Goal: Communication & Community: Answer question/provide support

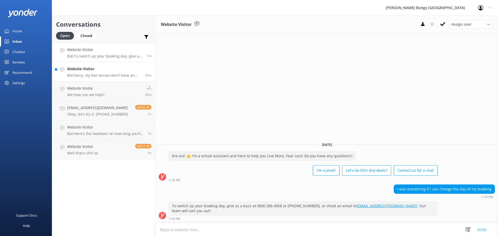
click at [118, 75] on p "Bot: Sorry, my bot senses don't have an answer for that, please try and rephras…" at bounding box center [104, 75] width 74 height 5
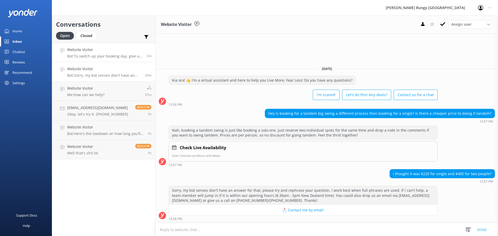
click at [137, 49] on h4 "Website Visitor" at bounding box center [105, 50] width 76 height 6
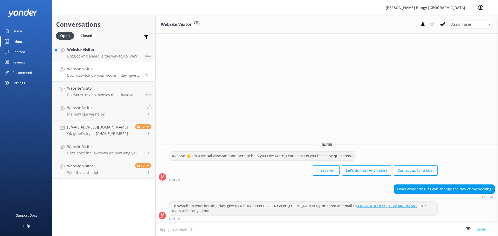
click at [106, 62] on link "Website Visitor Bot: To switch up your booking day, give us a buzz at 0800 286 …" at bounding box center [103, 71] width 103 height 19
click at [112, 54] on p "Bot: Booking ahead is the way to go! We're often fully booked, so snag your spo…" at bounding box center [104, 56] width 74 height 5
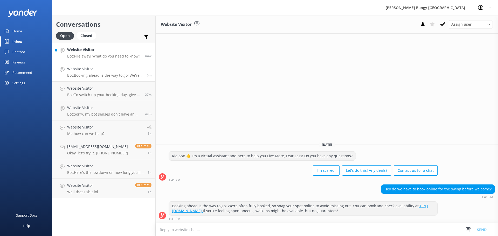
click at [87, 51] on h4 "Website Visitor" at bounding box center [103, 50] width 73 height 6
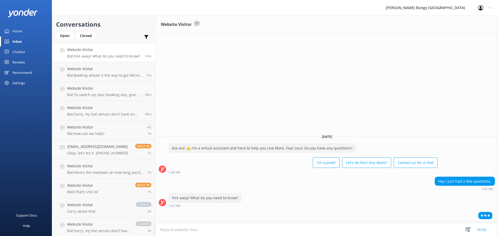
click at [464, 194] on div "Fire away! What do you need to know? 1:47 PM" at bounding box center [327, 200] width 342 height 14
click at [69, 35] on div "Open" at bounding box center [64, 36] width 17 height 8
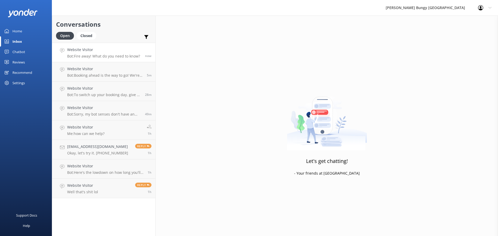
click at [84, 51] on h4 "Website Visitor" at bounding box center [103, 50] width 73 height 6
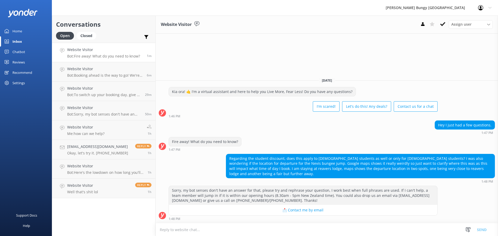
click at [389, 225] on textarea at bounding box center [327, 229] width 342 height 13
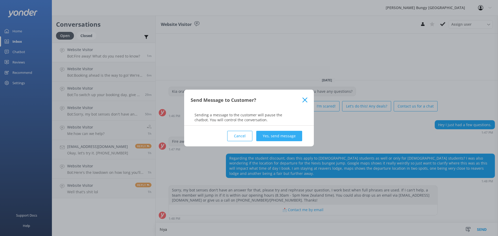
type textarea "hiya"
click at [270, 135] on button "Yes, send message" at bounding box center [279, 136] width 46 height 10
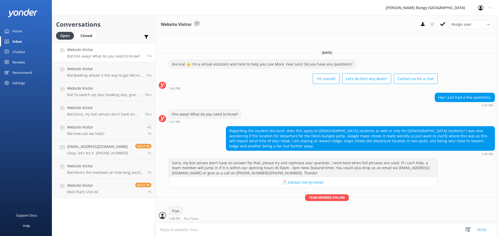
click at [394, 228] on textarea at bounding box center [327, 229] width 342 height 13
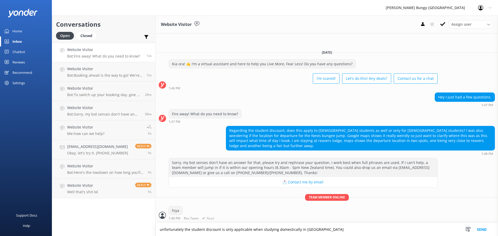
type textarea "unfortunately the student discount is only applicable when studying domesticall…"
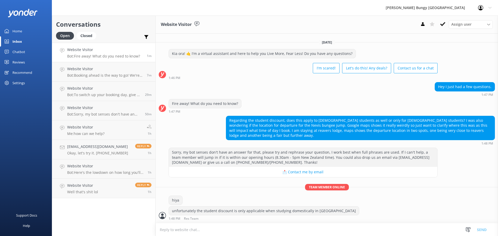
click at [373, 230] on textarea at bounding box center [327, 229] width 342 height 13
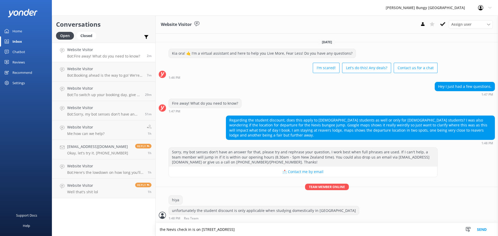
type textarea "the Nevis check in is on [STREET_ADDRESS]"
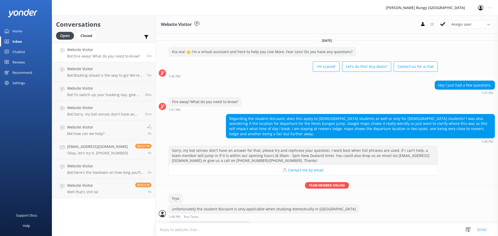
scroll to position [15, 0]
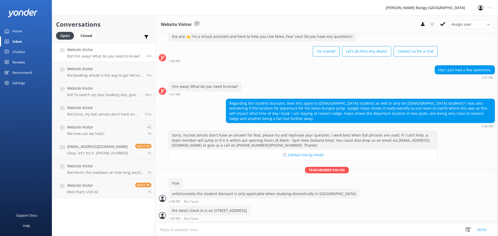
click at [373, 229] on textarea at bounding box center [327, 229] width 342 height 13
click at [373, 229] on textarea "you'll get the bungy bus u" at bounding box center [327, 229] width 342 height 13
type textarea "you'll get the bungy bus up"
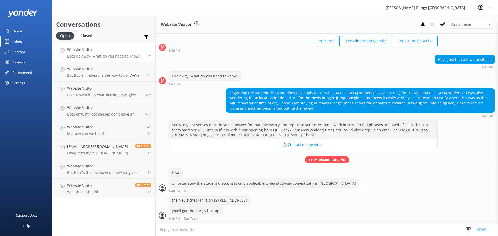
scroll to position [43, 0]
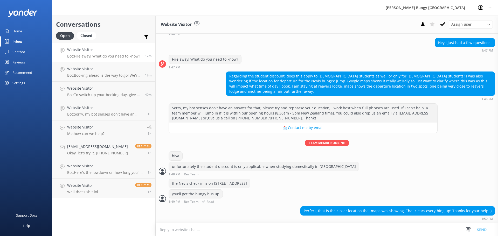
click at [323, 188] on div "the Nevis check in is on [STREET_ADDRESS]" at bounding box center [327, 184] width 342 height 11
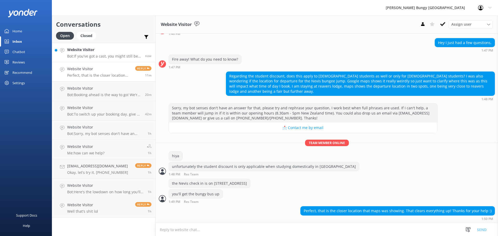
click at [100, 46] on link "Website Visitor Bot: If you've got a cast, you might still be able to jump depe…" at bounding box center [103, 52] width 103 height 19
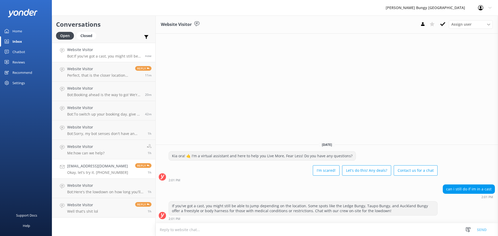
click at [100, 170] on div "Lauragisi@gmail.com Okay, let's try it. +18088307660" at bounding box center [97, 168] width 61 height 11
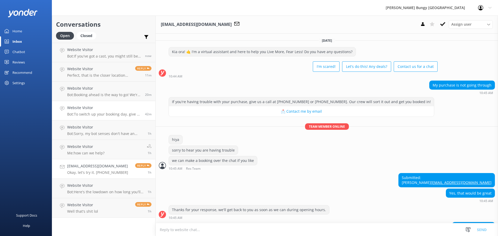
scroll to position [39, 0]
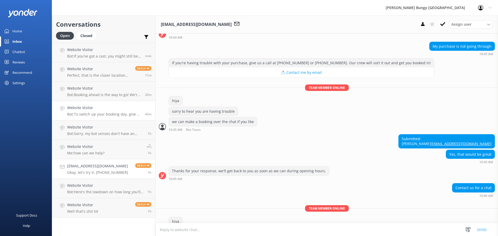
click at [111, 116] on p "Bot: To switch up your booking day, give us a buzz at 0800 286 4958 or +64 3 45…" at bounding box center [104, 114] width 74 height 5
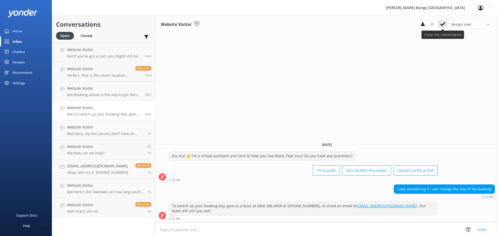
click at [446, 23] on button at bounding box center [442, 24] width 9 height 8
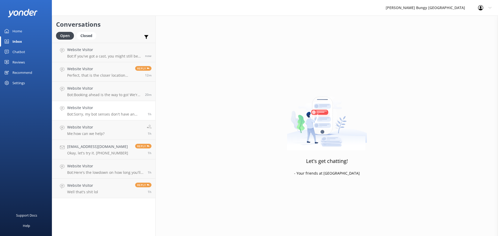
drag, startPoint x: 135, startPoint y: 116, endPoint x: 128, endPoint y: 116, distance: 7.0
click at [128, 116] on p "Bot: Sorry, my bot senses don't have an answer for that, please try and rephras…" at bounding box center [105, 114] width 76 height 5
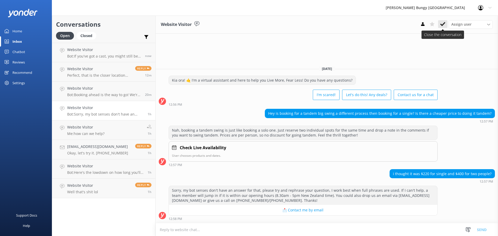
click at [439, 24] on button at bounding box center [442, 24] width 9 height 8
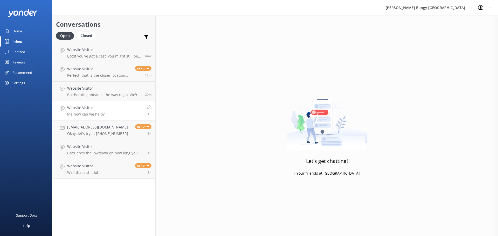
drag, startPoint x: 124, startPoint y: 114, endPoint x: 117, endPoint y: 113, distance: 6.9
click at [117, 113] on link "Website Visitor Me: how can we help? 1h" at bounding box center [103, 110] width 103 height 19
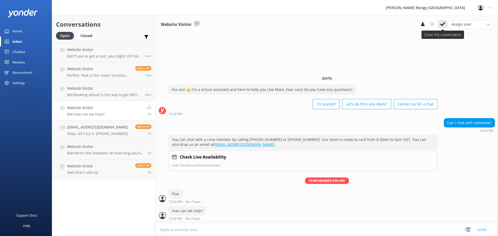
click at [442, 26] on use at bounding box center [442, 24] width 5 height 4
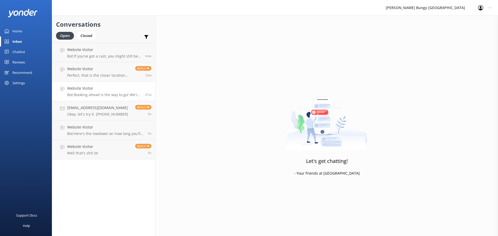
click at [127, 91] on h4 "Website Visitor" at bounding box center [104, 89] width 74 height 6
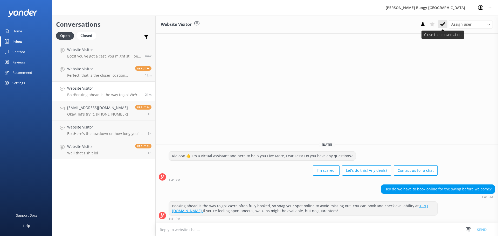
click at [438, 25] on button at bounding box center [442, 24] width 9 height 8
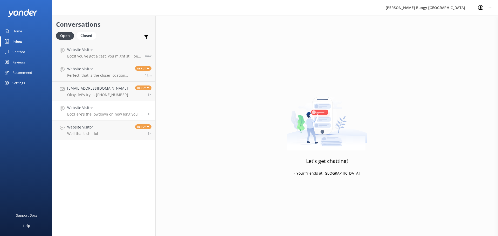
click at [92, 107] on h4 "Website Visitor" at bounding box center [105, 108] width 76 height 6
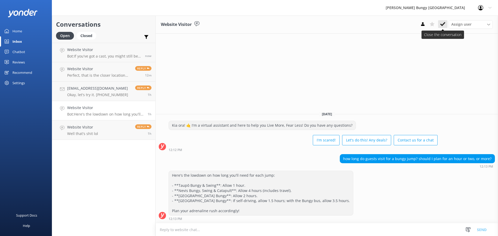
click at [442, 24] on use at bounding box center [442, 24] width 5 height 4
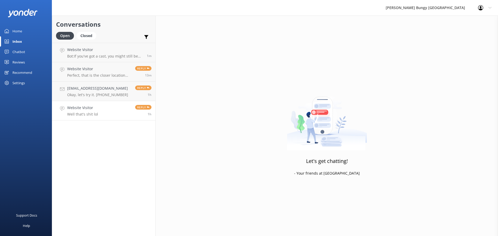
click at [78, 102] on link "Website Visitor Well that's shit lol Reply 1h" at bounding box center [103, 110] width 103 height 19
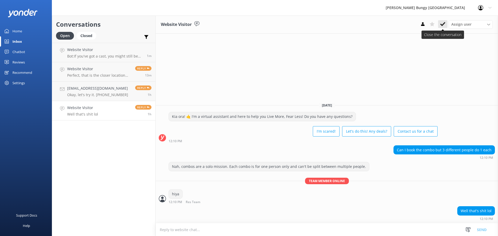
click at [443, 25] on use at bounding box center [442, 24] width 5 height 4
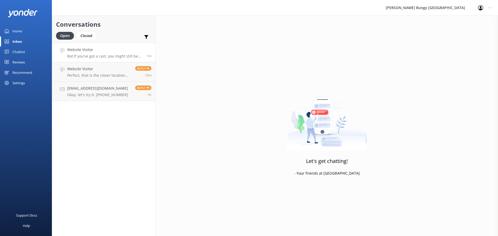
click at [121, 54] on p "Bot: If you've got a cast, you might still be able to jump depending on the loc…" at bounding box center [105, 56] width 76 height 5
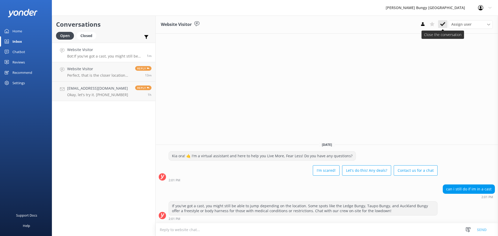
click at [442, 26] on icon at bounding box center [442, 24] width 5 height 5
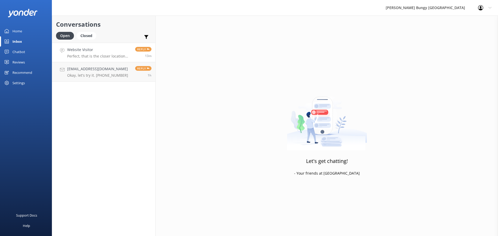
click at [111, 54] on p "Perfect, that is the closer location that maps was showing. That clears everyth…" at bounding box center [99, 56] width 64 height 5
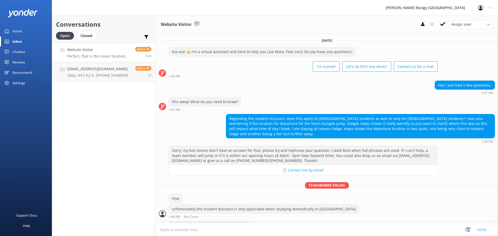
scroll to position [43, 0]
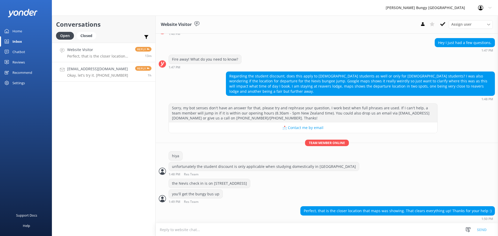
click at [108, 65] on link "Lauragisi@gmail.com Okay, let's try it. +18088307660 Reply 1h" at bounding box center [103, 71] width 103 height 19
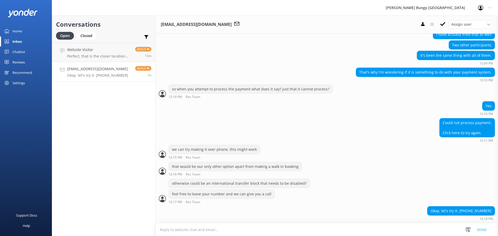
scroll to position [1029, 0]
click at [104, 68] on h4 "[EMAIL_ADDRESS][DOMAIN_NAME]" at bounding box center [97, 69] width 61 height 6
click at [106, 57] on p "Perfect, that is the closer location that maps was showing. That clears everyth…" at bounding box center [99, 56] width 64 height 5
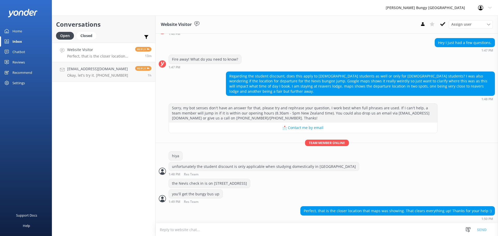
click at [371, 103] on div "Today Kia ora! 🤙 I'm a virtual assistant and here to help you Live More, Fear L…" at bounding box center [327, 107] width 342 height 232
click at [298, 208] on div "Perfect, that is the closer location that maps was showing. That clears everyth…" at bounding box center [327, 213] width 342 height 14
click at [135, 113] on div "Conversations Open Closed Important Assigned to me Unassigned Website Visitor P…" at bounding box center [104, 126] width 104 height 221
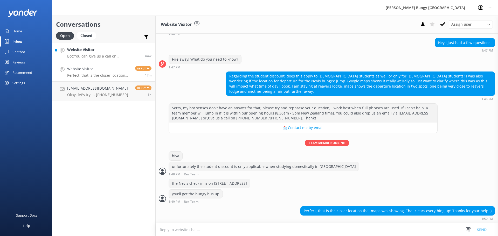
click at [120, 52] on h4 "Website Visitor" at bounding box center [104, 50] width 74 height 6
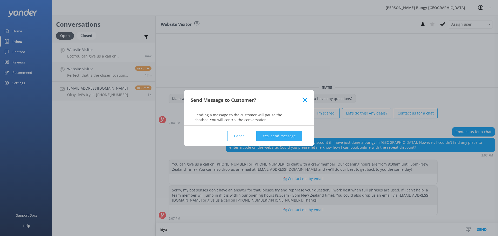
type textarea "hiya"
click at [292, 133] on button "Yes, send message" at bounding box center [279, 136] width 46 height 10
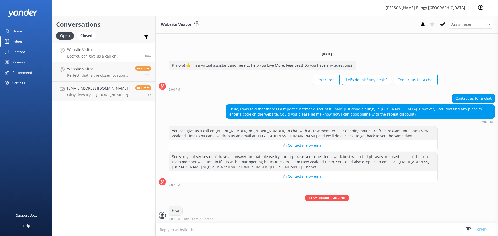
click at [274, 232] on textarea at bounding box center [327, 229] width 342 height 13
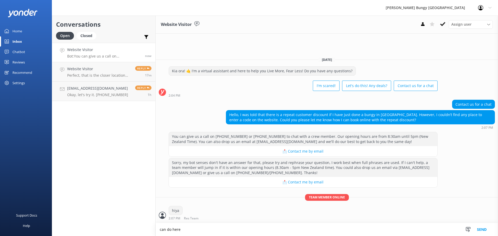
type textarea "can do here"
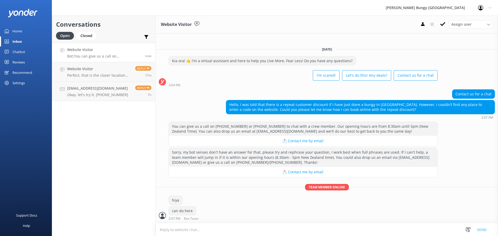
click at [344, 236] on textarea at bounding box center [327, 229] width 342 height 13
click at [342, 235] on textarea at bounding box center [327, 229] width 342 height 13
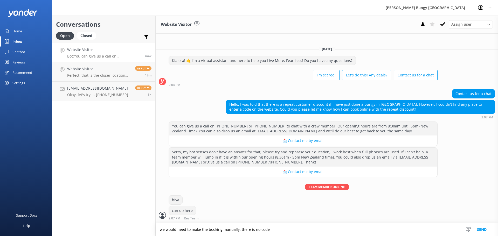
type textarea "we would need to make the booking manually, there is no code"
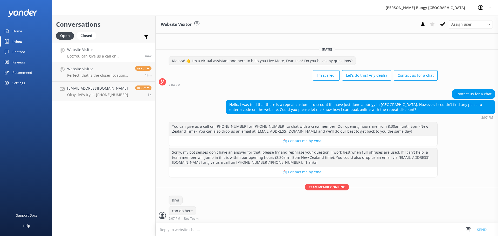
scroll to position [8, 0]
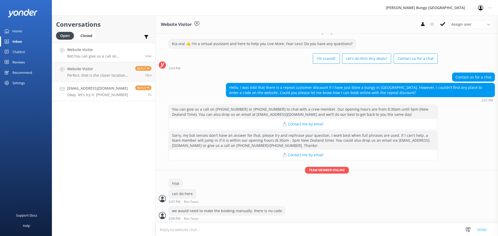
click at [111, 83] on link "Lauragisi@gmail.com Okay, let's try it. +18088307660 Reply 1h" at bounding box center [103, 91] width 103 height 19
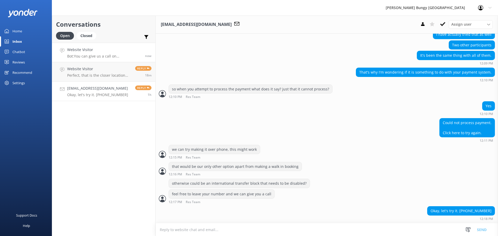
scroll to position [1029, 0]
click at [71, 47] on h4 "Website Visitor" at bounding box center [104, 50] width 74 height 6
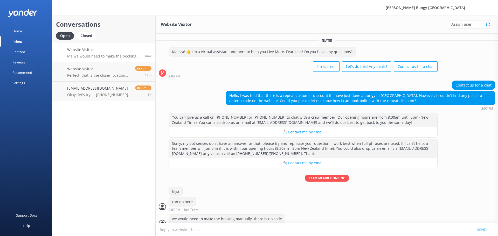
scroll to position [8, 0]
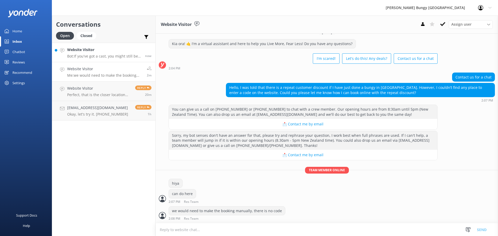
click at [115, 55] on p "Bot: If you've got a cast, you might still be able to jump depending on the loc…" at bounding box center [104, 56] width 74 height 5
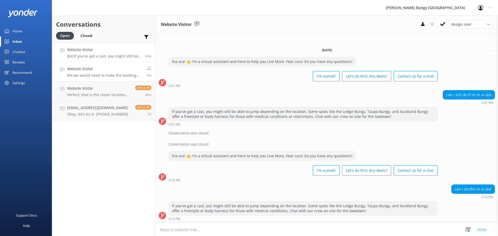
click at [134, 74] on p "Me: we would need to make the booking manually, there is no code" at bounding box center [105, 75] width 76 height 5
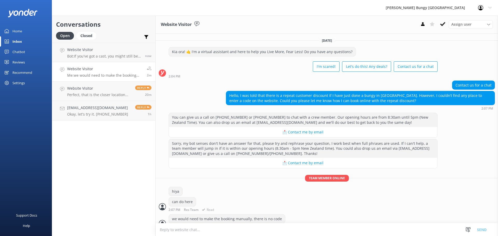
scroll to position [8, 0]
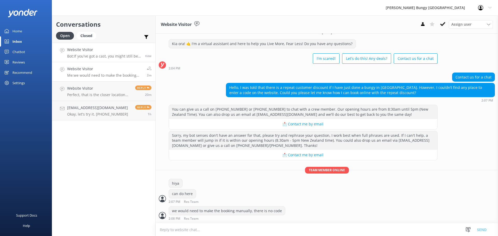
click at [128, 49] on h4 "Website Visitor" at bounding box center [104, 50] width 74 height 6
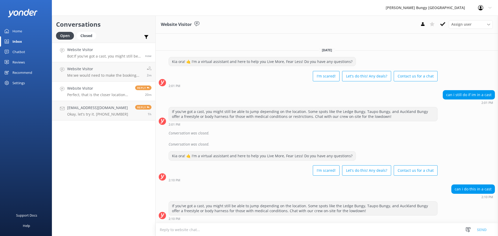
click at [86, 92] on div "Website Visitor Perfect, that is the closer location that maps was showing. Tha…" at bounding box center [99, 91] width 64 height 11
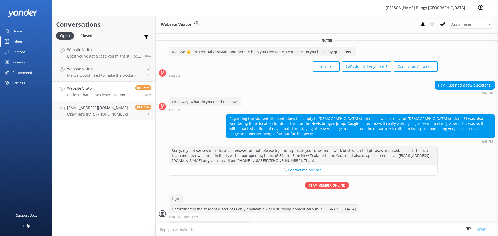
scroll to position [43, 0]
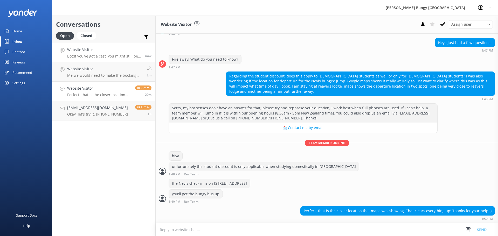
click at [88, 61] on link "Website Visitor Bot: If you've got a cast, you might still be able to jump depe…" at bounding box center [103, 52] width 103 height 19
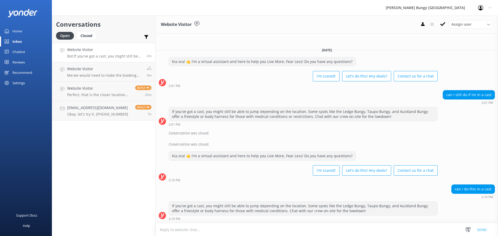
click at [130, 121] on div "Conversations Open Closed Important Assigned to me Unassigned Website Visitor B…" at bounding box center [104, 126] width 104 height 221
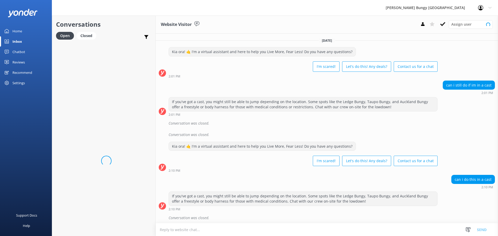
scroll to position [2, 0]
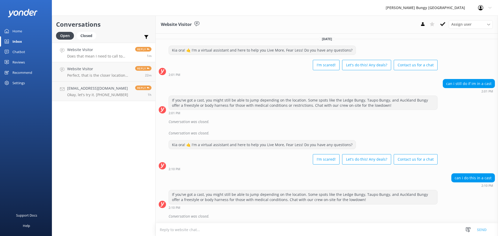
click at [107, 52] on h4 "Website Visitor" at bounding box center [99, 50] width 64 height 6
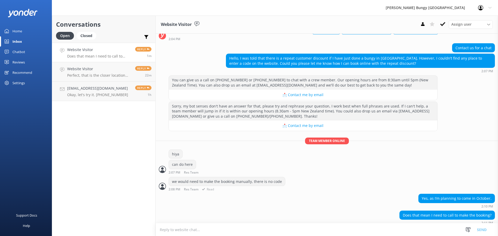
scroll to position [41, 0]
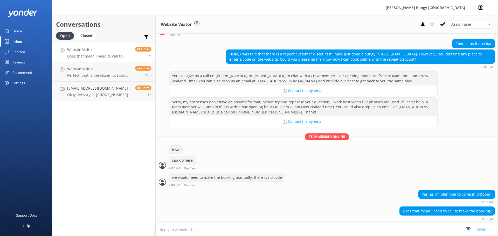
click at [274, 224] on textarea at bounding box center [327, 229] width 342 height 13
type textarea "nope"
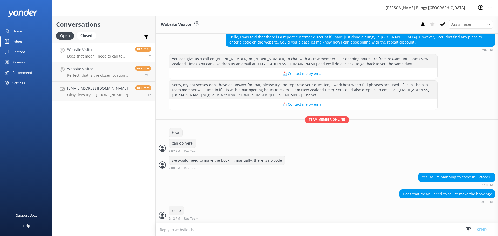
click at [273, 224] on textarea at bounding box center [327, 229] width 342 height 13
type textarea "we can make it over"
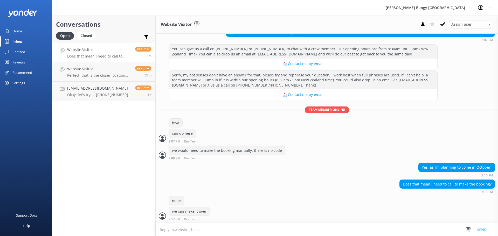
scroll to position [69, 0]
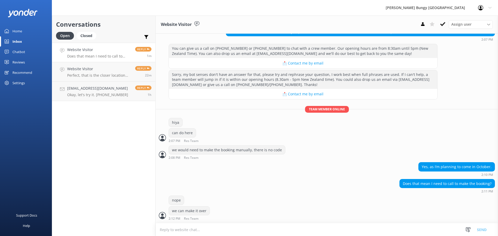
click at [260, 230] on textarea at bounding box center [327, 229] width 342 height 13
type textarea "chat"
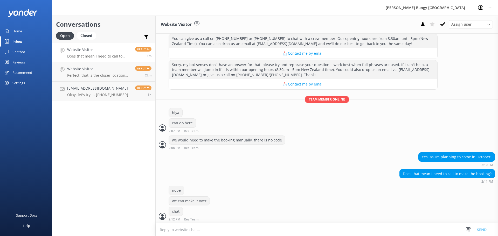
scroll to position [80, 0]
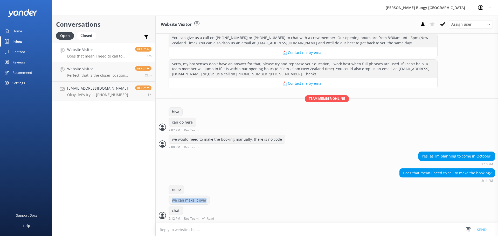
drag, startPoint x: 287, startPoint y: 197, endPoint x: 287, endPoint y: 190, distance: 6.5
click at [287, 191] on div "nope we can make it over chat 2:12 PM Res Team Read" at bounding box center [327, 204] width 342 height 38
click at [265, 233] on textarea at bounding box center [327, 229] width 342 height 13
type textarea "do you have a date/time in mind?"
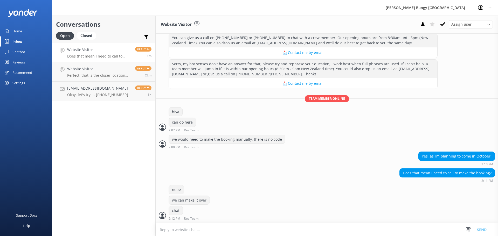
scroll to position [96, 0]
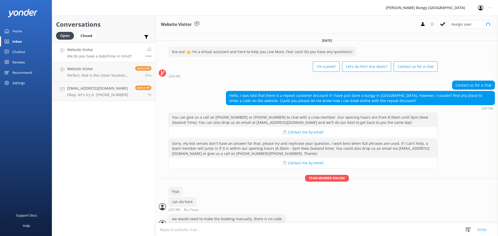
click at [357, 114] on div "You can give us a call on [PHONE_NUMBER] or [PHONE_NUMBER] to chat with a crew …" at bounding box center [327, 163] width 342 height 101
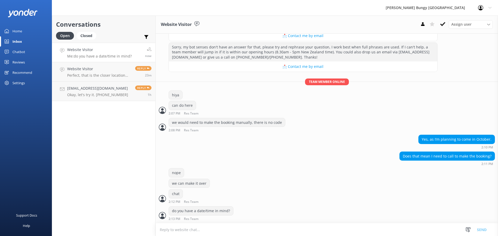
click at [75, 111] on div "Conversations Open Closed Important Assigned to me Unassigned Website Visitor M…" at bounding box center [104, 126] width 104 height 221
click at [92, 83] on link "[EMAIL_ADDRESS][DOMAIN_NAME] Okay, let's try it. [PHONE_NUMBER] Reply 1h" at bounding box center [103, 91] width 103 height 19
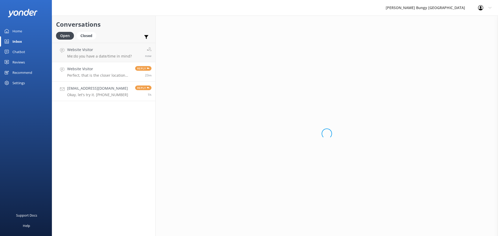
click at [92, 73] on div "Website Visitor Perfect, that is the closer location that maps was showing. Tha…" at bounding box center [99, 71] width 64 height 11
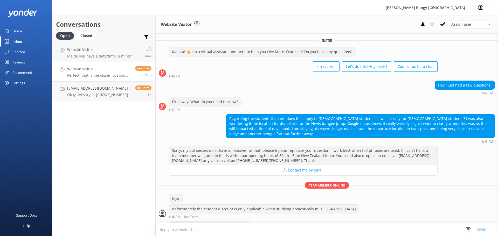
scroll to position [43, 0]
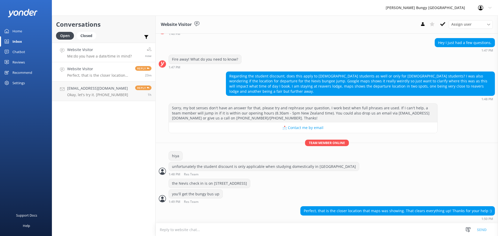
click at [88, 50] on h4 "Website Visitor" at bounding box center [99, 50] width 65 height 6
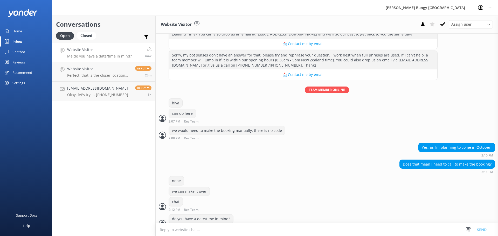
scroll to position [96, 0]
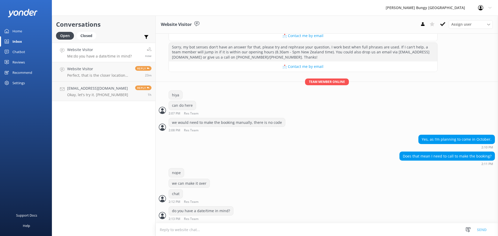
click at [79, 129] on div "Conversations Open Closed Important Assigned to me Unassigned Website Visitor M…" at bounding box center [104, 126] width 104 height 221
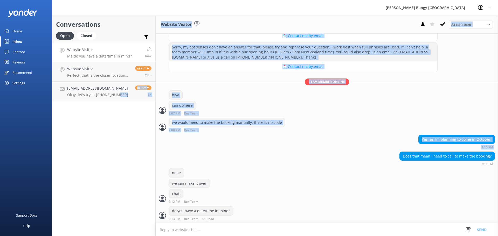
drag, startPoint x: 277, startPoint y: 192, endPoint x: 322, endPoint y: 210, distance: 48.1
click at [322, 210] on div "Conversations Open Closed Important Assigned to me Unassigned Website Visitor M…" at bounding box center [275, 126] width 446 height 221
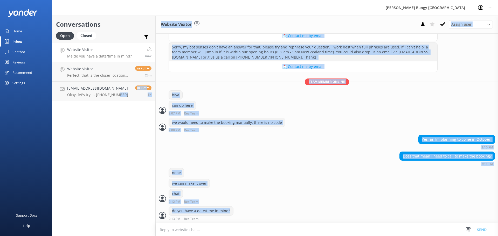
click at [322, 164] on div "Does that mean I need to call to make the booking? 2:11 PM" at bounding box center [327, 159] width 342 height 14
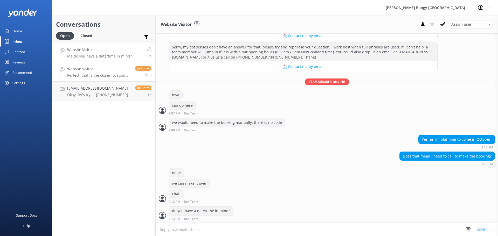
click at [106, 70] on h4 "Website Visitor" at bounding box center [99, 69] width 64 height 6
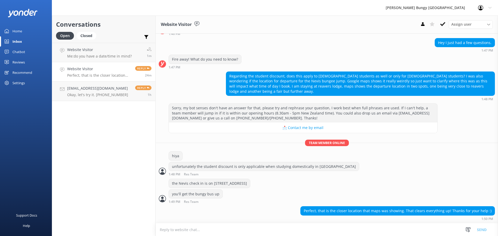
scroll to position [43, 0]
click at [99, 63] on link "Website Visitor Perfect, that is the closer location that maps was showing. Tha…" at bounding box center [103, 71] width 103 height 19
click at [110, 46] on link "Website Visitor Me: do you have a date/time in mind? 1m" at bounding box center [103, 52] width 103 height 19
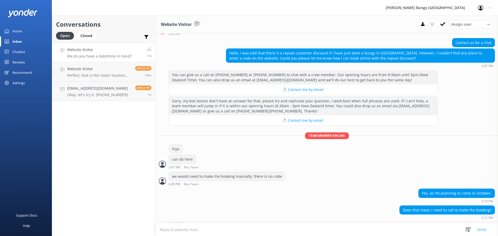
scroll to position [96, 0]
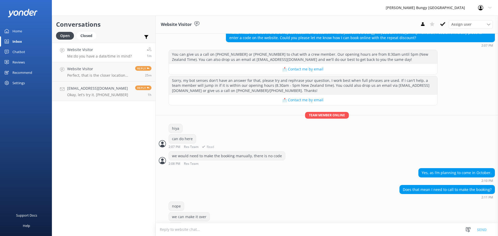
scroll to position [96, 0]
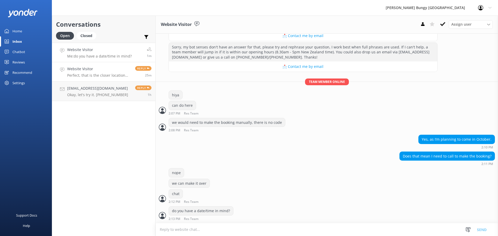
click at [109, 78] on link "Website Visitor Perfect, that is the closer location that maps was showing. Tha…" at bounding box center [103, 71] width 103 height 19
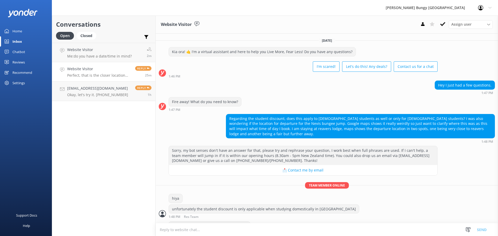
scroll to position [43, 0]
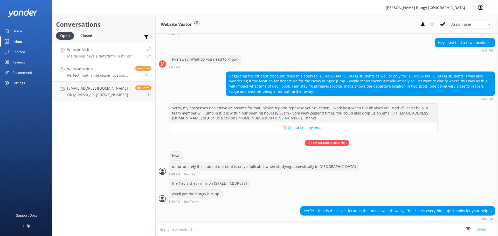
click at [100, 57] on p "Me: do you have a date/time in mind?" at bounding box center [99, 56] width 65 height 5
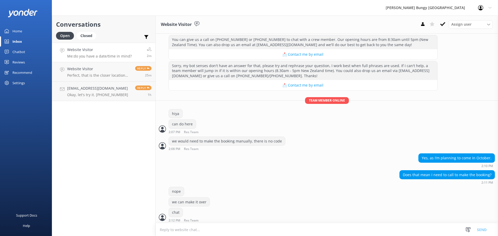
scroll to position [96, 0]
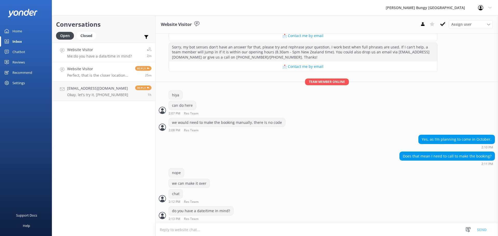
click at [82, 72] on div "Website Visitor Perfect, that is the closer location that maps was showing. Tha…" at bounding box center [99, 71] width 64 height 11
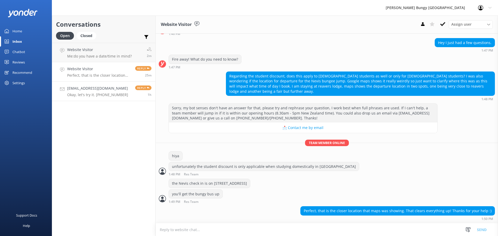
click at [123, 100] on link "Lauragisi@gmail.com Okay, let's try it. +18088307660 Reply 1h" at bounding box center [103, 91] width 103 height 19
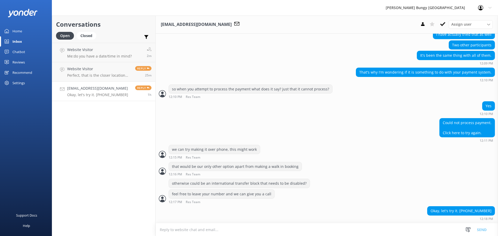
scroll to position [1029, 0]
click at [118, 71] on h4 "Website Visitor" at bounding box center [99, 69] width 64 height 6
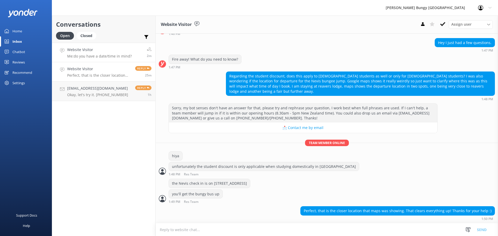
click at [123, 59] on link "Website Visitor Me: do you have a date/time in mind? 2m" at bounding box center [103, 52] width 103 height 19
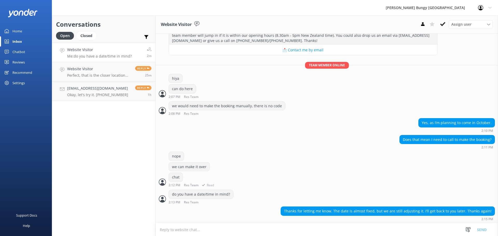
scroll to position [113, 0]
click at [338, 228] on textarea at bounding box center [327, 229] width 342 height 13
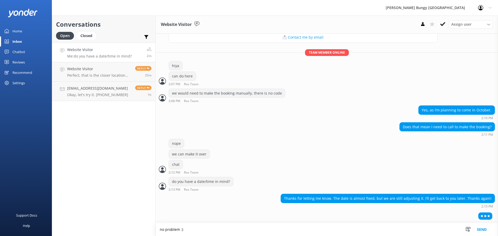
type textarea "no problem :)"
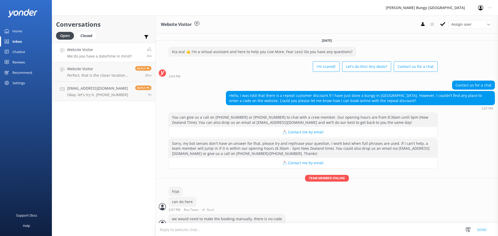
scroll to position [147, 0]
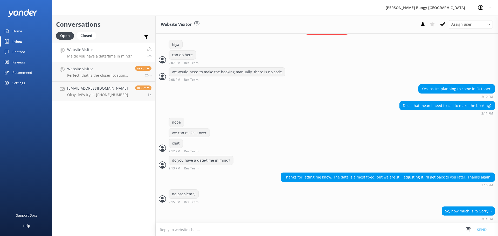
click at [333, 226] on textarea at bounding box center [327, 229] width 342 height 13
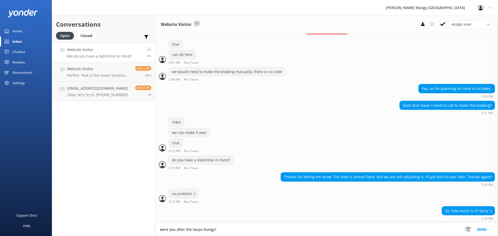
type textarea "were you after the taupo bungy?"
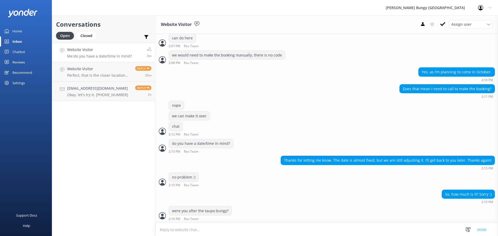
scroll to position [164, 0]
click at [318, 225] on textarea at bounding box center [327, 229] width 342 height 13
type textarea "Á"
click at [337, 196] on div "So, how much is it? Sorry :) 2:15 PM" at bounding box center [327, 197] width 342 height 14
click at [276, 234] on textarea at bounding box center [327, 229] width 342 height 13
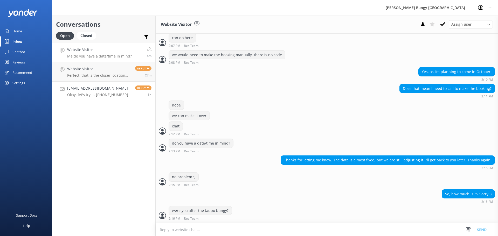
click at [85, 99] on link "Lauragisi@gmail.com Okay, let's try it. +18088307660 Reply 1h" at bounding box center [103, 91] width 103 height 19
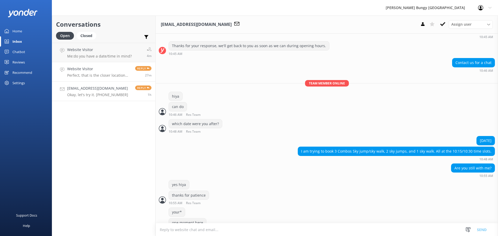
click at [89, 66] on h4 "Website Visitor" at bounding box center [99, 69] width 64 height 6
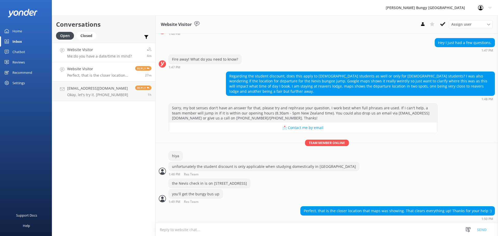
click at [106, 50] on h4 "Website Visitor" at bounding box center [99, 50] width 65 height 6
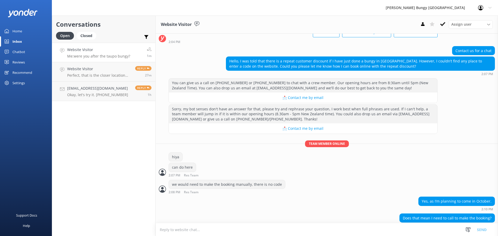
scroll to position [9, 0]
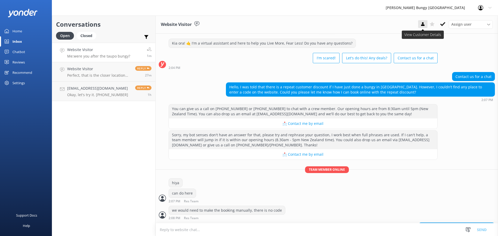
click at [419, 24] on button at bounding box center [422, 24] width 9 height 8
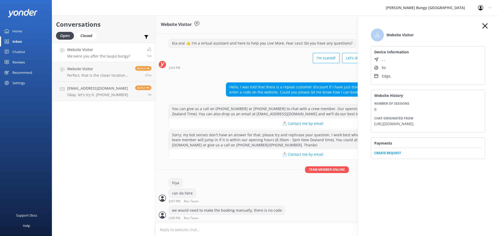
drag, startPoint x: 480, startPoint y: 23, endPoint x: 484, endPoint y: 25, distance: 4.3
click at [481, 23] on div "Website Visitor Device Information , , ko Edge , Website History Number of sess…" at bounding box center [428, 134] width 140 height 236
click at [484, 25] on use "button" at bounding box center [484, 25] width 5 height 5
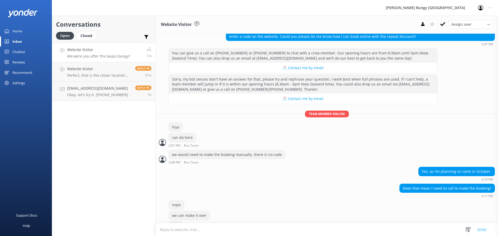
scroll to position [164, 0]
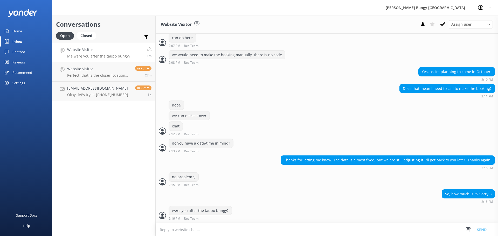
click at [146, 147] on div "Conversations Open Closed Important Assigned to me Unassigned Website Visitor M…" at bounding box center [104, 126] width 104 height 221
click at [127, 83] on link "[EMAIL_ADDRESS][DOMAIN_NAME] Okay, let's try it. [PHONE_NUMBER] Reply 1h" at bounding box center [103, 91] width 103 height 19
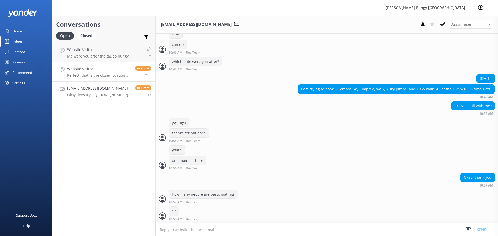
click at [133, 73] on div "Reply 27m" at bounding box center [141, 71] width 20 height 11
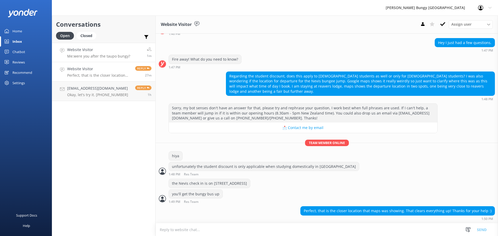
click at [132, 56] on link "Website Visitor Me: were you after the taupo bungy? 1m" at bounding box center [103, 52] width 103 height 19
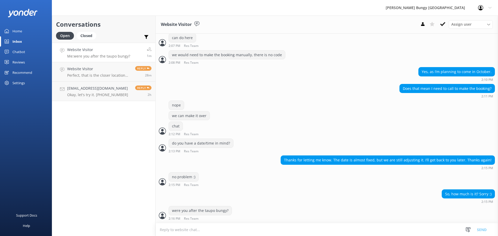
scroll to position [181, 0]
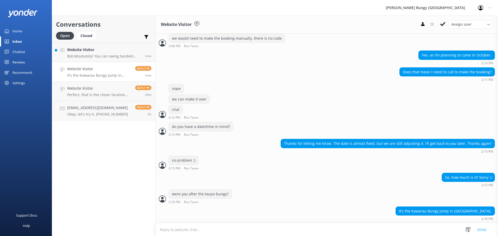
click at [420, 226] on textarea at bounding box center [327, 229] width 342 height 13
type textarea "it would be $256 with the repeat jumper price"
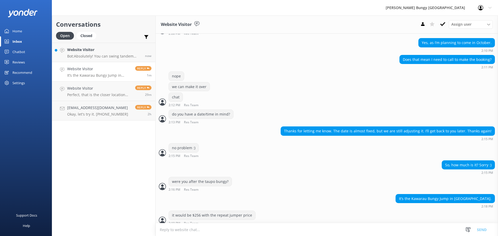
scroll to position [198, 0]
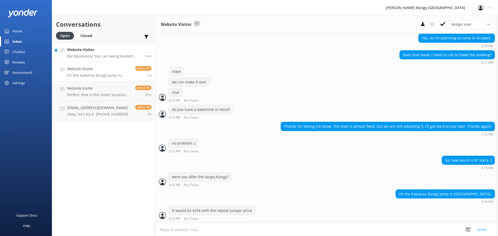
click at [91, 59] on link "Website Visitor Bot: Absolutely! You can swing tandem with your partner on the …" at bounding box center [103, 52] width 103 height 19
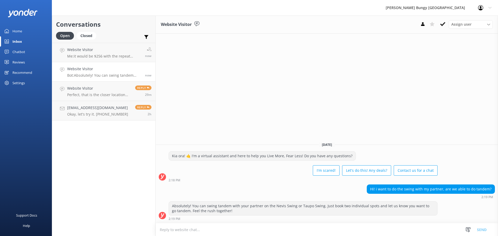
click at [387, 134] on div "Website Visitor Assign user [PERSON_NAME] [PERSON_NAME] Tech Admin [PERSON_NAME…" at bounding box center [327, 126] width 342 height 221
click at [203, 122] on div "Website Visitor Assign user [PERSON_NAME] [PERSON_NAME] Tech Admin [PERSON_NAME…" at bounding box center [327, 126] width 342 height 221
click at [94, 54] on p "Me: it would be $256 with the repeat jumper price" at bounding box center [104, 56] width 74 height 5
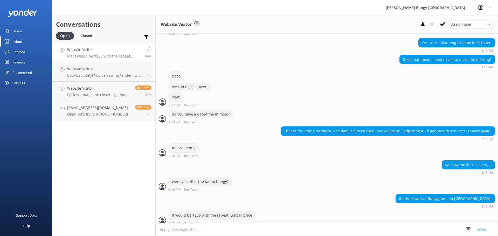
scroll to position [198, 0]
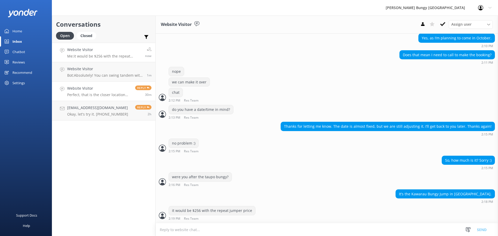
click at [118, 83] on link "Website Visitor Perfect, that is the closer location that maps was showing. Tha…" at bounding box center [103, 91] width 103 height 19
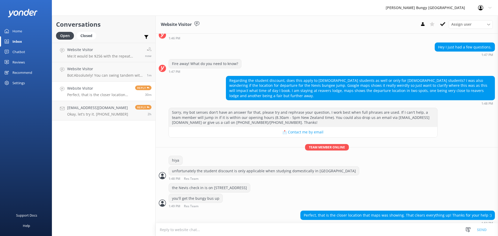
scroll to position [43, 0]
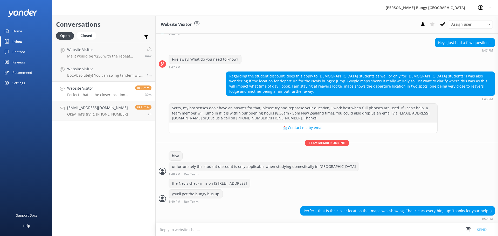
click at [96, 92] on div "Website Visitor Perfect, that is the closer location that maps was showing. Tha…" at bounding box center [99, 91] width 64 height 11
click at [90, 62] on link "Website Visitor Me: it would be $256 with the repeat jumper price now" at bounding box center [103, 52] width 103 height 19
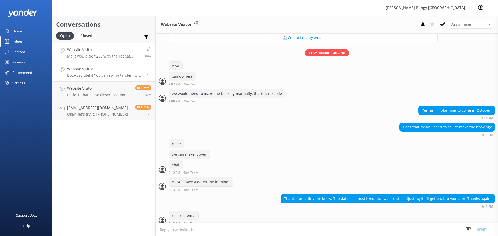
scroll to position [184, 0]
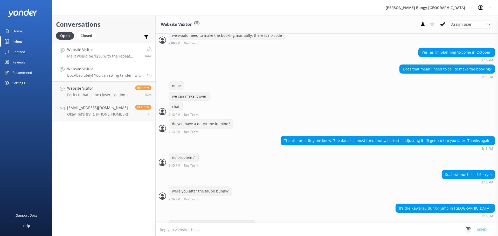
click at [90, 67] on h4 "Website Visitor" at bounding box center [105, 69] width 76 height 6
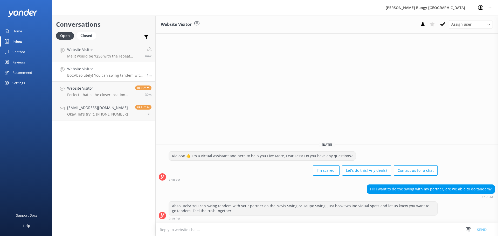
click at [98, 42] on div "Open Closed" at bounding box center [77, 38] width 43 height 12
click at [102, 56] on p "Me: it would be $256 with the repeat jumper price" at bounding box center [104, 56] width 74 height 5
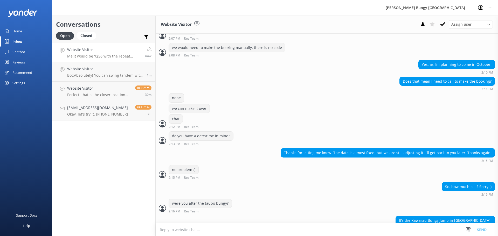
scroll to position [198, 0]
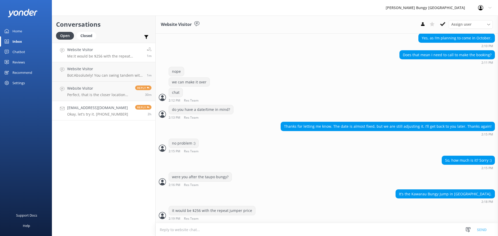
click at [86, 106] on h4 "Lauragisi@gmail.com" at bounding box center [97, 108] width 61 height 6
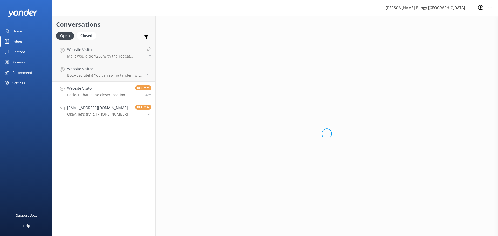
click at [102, 86] on h4 "Website Visitor" at bounding box center [99, 89] width 64 height 6
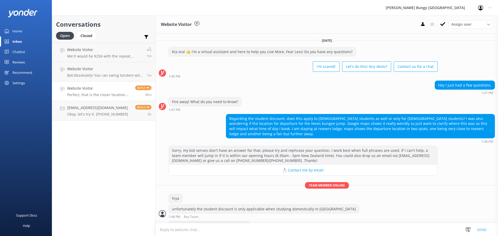
scroll to position [43, 0]
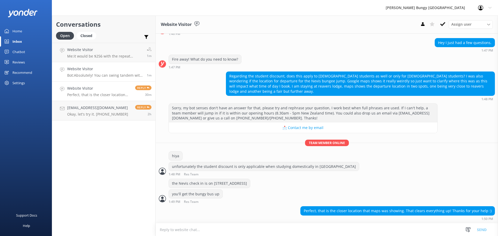
click at [99, 73] on p "Bot: Absolutely! You can swing tandem with your partner on the Nevis Swing or T…" at bounding box center [105, 75] width 76 height 5
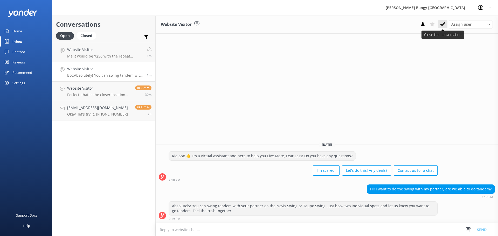
click at [443, 23] on icon at bounding box center [442, 24] width 5 height 5
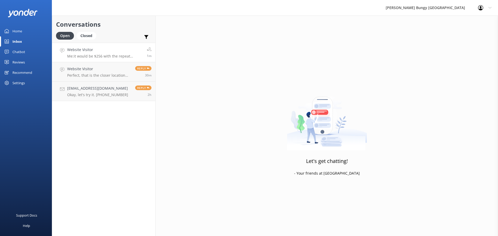
click at [93, 44] on link "Website Visitor Me: it would be $256 with the repeat jumper price 1m" at bounding box center [103, 52] width 103 height 19
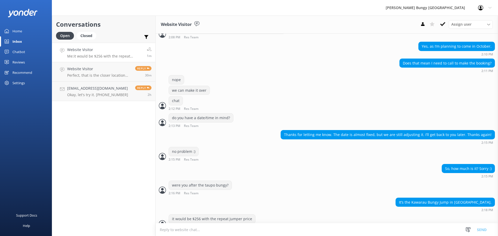
scroll to position [198, 0]
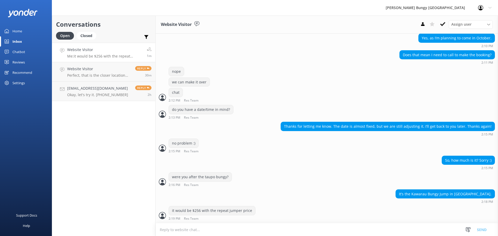
click at [90, 61] on link "Website Visitor Me: it would be $256 with the repeat jumper price 1m" at bounding box center [103, 52] width 103 height 19
click at [92, 76] on p "Perfect, that is the closer location that maps was showing. That clears everyth…" at bounding box center [99, 75] width 64 height 5
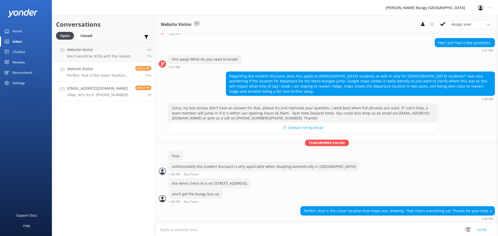
click at [83, 97] on link "Lauragisi@gmail.com Okay, let's try it. +18088307660 Reply 2h" at bounding box center [103, 91] width 103 height 19
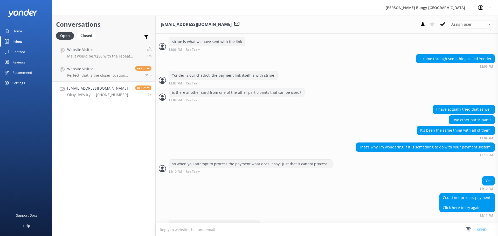
click at [76, 86] on h4 "Lauragisi@gmail.com" at bounding box center [97, 89] width 61 height 6
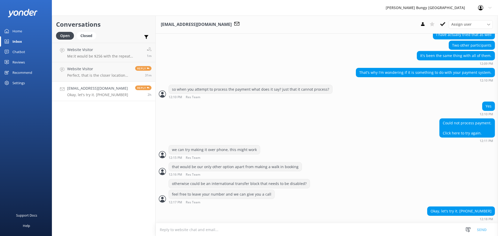
scroll to position [1029, 0]
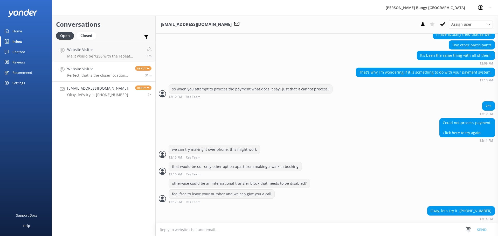
click at [77, 67] on h4 "Website Visitor" at bounding box center [99, 69] width 64 height 6
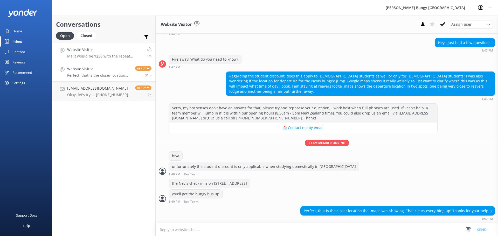
click at [89, 46] on link "Website Visitor Me: it would be $256 with the repeat jumper price 1m" at bounding box center [103, 52] width 103 height 19
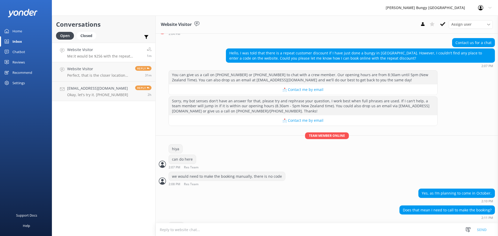
scroll to position [198, 0]
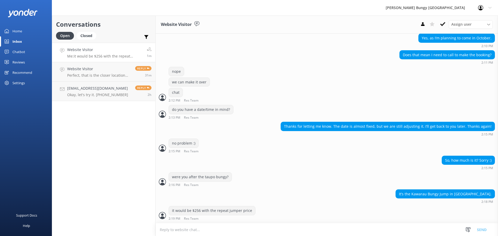
click at [144, 108] on div "Conversations Open Closed Important Assigned to me Unassigned Website Visitor M…" at bounding box center [104, 126] width 104 height 221
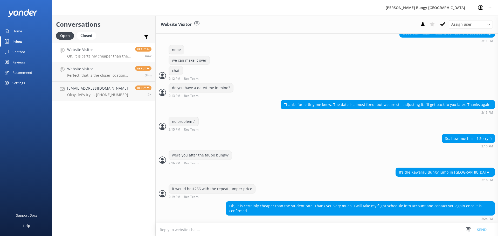
click at [272, 227] on textarea at bounding box center [327, 229] width 342 height 13
click at [203, 218] on div "Oh, it is certainly cheaper than the student rate. Thank you very much. I will …" at bounding box center [327, 210] width 342 height 19
click at [202, 225] on textarea at bounding box center [327, 229] width 342 height 13
click at [87, 145] on div "Conversations Open Closed Important Assigned to me Unassigned Website Visitor O…" at bounding box center [104, 126] width 104 height 221
click at [95, 63] on link "Website Visitor Perfect, that is the closer location that maps was showing. Tha…" at bounding box center [103, 71] width 103 height 19
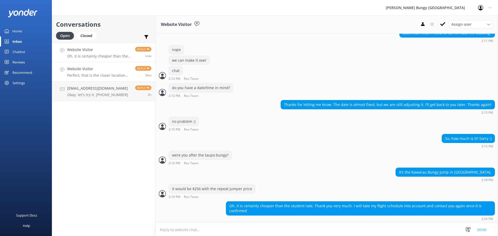
scroll to position [43, 0]
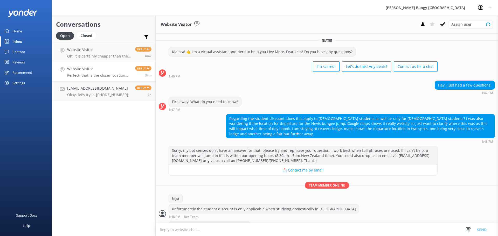
scroll to position [43, 0]
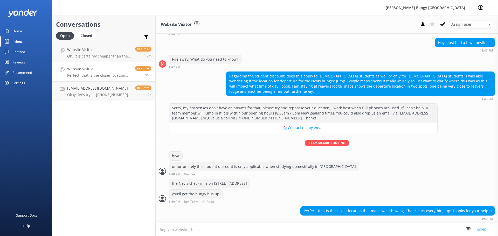
click at [235, 203] on div "you'll get the bungy bus up 1:49 PM Res Team Read" at bounding box center [327, 197] width 342 height 14
click at [118, 116] on div "Conversations Open Closed Important Assigned to me Unassigned Website Visitor O…" at bounding box center [104, 126] width 104 height 221
click at [89, 71] on h4 "Website Visitor" at bounding box center [99, 69] width 64 height 6
click at [94, 83] on link "Lauragisi@gmail.com Okay, let's try it. +18088307660 Reply 2h" at bounding box center [103, 91] width 103 height 19
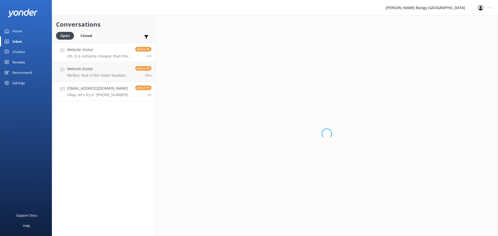
click at [102, 57] on p "Oh, it is certainly cheaper than the student rate. Thank you very much. I will …" at bounding box center [99, 56] width 64 height 5
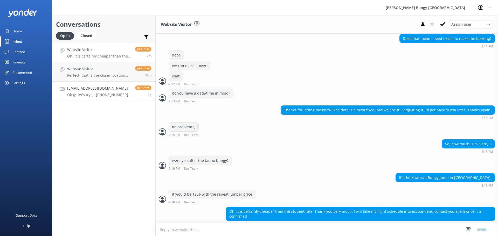
scroll to position [220, 0]
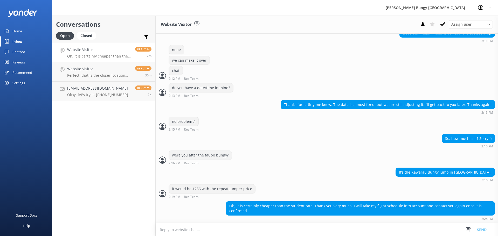
click at [243, 138] on div "So, how much is it? Sorry :) 2:15 PM" at bounding box center [327, 141] width 342 height 14
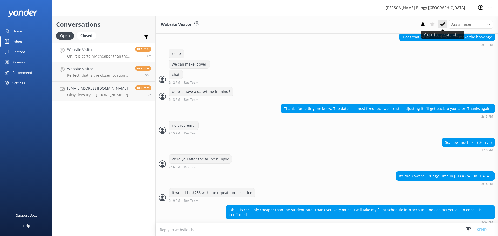
scroll to position [220, 0]
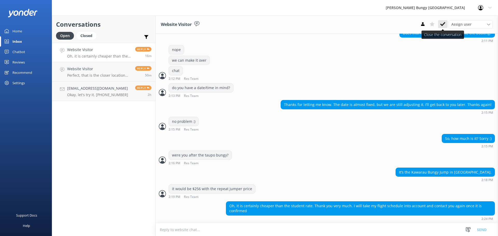
click at [442, 24] on icon at bounding box center [442, 24] width 5 height 5
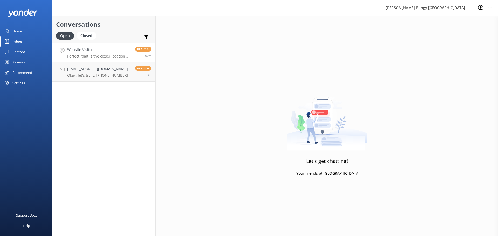
click at [118, 45] on link "Website Visitor Perfect, that is the closer location that maps was showing. Tha…" at bounding box center [103, 52] width 103 height 19
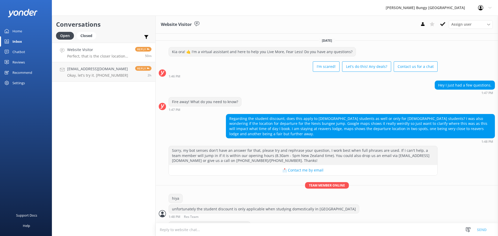
scroll to position [43, 0]
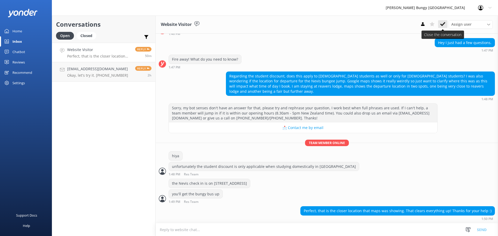
click at [447, 24] on button at bounding box center [442, 24] width 9 height 8
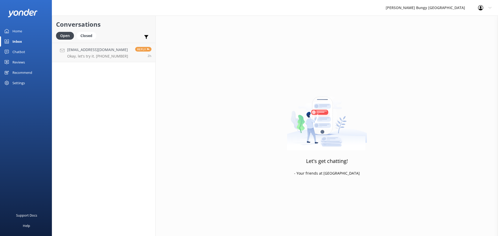
click at [99, 41] on div "Open Closed Important Assigned to me Unassigned" at bounding box center [103, 38] width 95 height 12
click at [102, 47] on h4 "[EMAIL_ADDRESS][DOMAIN_NAME]" at bounding box center [97, 50] width 61 height 6
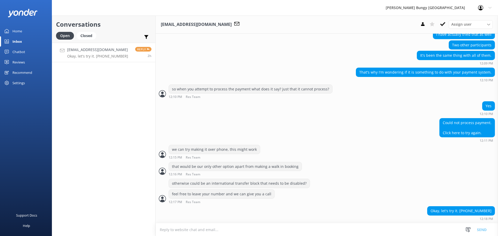
scroll to position [1029, 0]
click at [429, 172] on div "that would be our only other option apart from making a walk in booking 12:16 P…" at bounding box center [327, 169] width 342 height 14
click at [443, 21] on button at bounding box center [442, 24] width 9 height 8
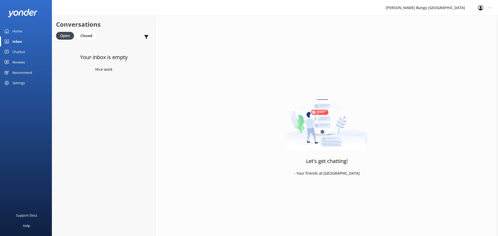
click at [241, 198] on div "Let's get chatting! - Your friends at [GEOGRAPHIC_DATA]" at bounding box center [327, 134] width 342 height 236
click at [466, 119] on div "Let's get chatting! - Your friends at [GEOGRAPHIC_DATA]" at bounding box center [327, 134] width 342 height 236
click at [116, 90] on div "Your inbox is empty Nice work" at bounding box center [103, 161] width 103 height 236
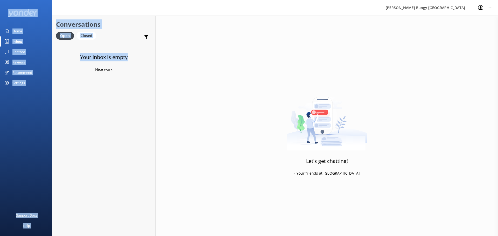
drag, startPoint x: 127, startPoint y: 69, endPoint x: 46, endPoint y: 12, distance: 98.9
click at [46, 16] on div "[PERSON_NAME] Bungy New Zealand Profile Settings Logout Home Inbox Chatbot Cont…" at bounding box center [249, 126] width 498 height 221
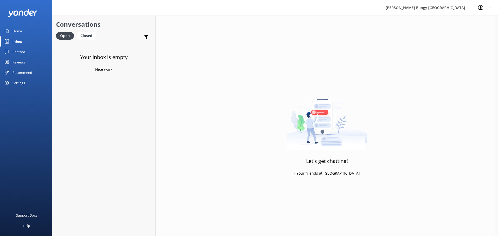
click at [76, 99] on div "Your inbox is empty Nice work" at bounding box center [103, 161] width 103 height 236
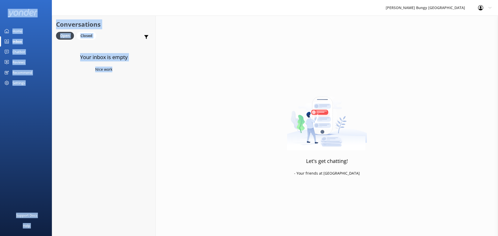
drag, startPoint x: 113, startPoint y: 82, endPoint x: 20, endPoint y: 17, distance: 113.6
click at [20, 17] on div "[PERSON_NAME] Bungy New Zealand Profile Settings Logout Home Inbox Chatbot Cont…" at bounding box center [249, 126] width 498 height 221
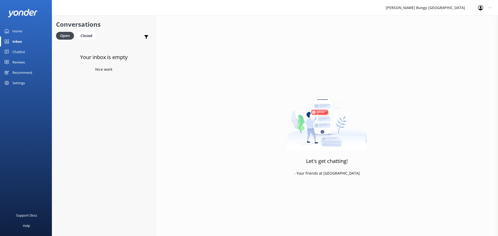
click at [172, 102] on div "Let's get chatting! - Your friends at [GEOGRAPHIC_DATA]" at bounding box center [327, 134] width 342 height 236
click at [349, 199] on div "Let's get chatting! - Your friends at [GEOGRAPHIC_DATA]" at bounding box center [327, 134] width 342 height 236
click at [169, 192] on div "Let's get chatting! - Your friends at [GEOGRAPHIC_DATA]" at bounding box center [327, 134] width 342 height 236
click at [431, 85] on div "Let's get chatting! - Your friends at [GEOGRAPHIC_DATA]" at bounding box center [327, 134] width 342 height 236
click at [304, 68] on div "Let's get chatting! - Your friends at [GEOGRAPHIC_DATA]" at bounding box center [327, 134] width 342 height 236
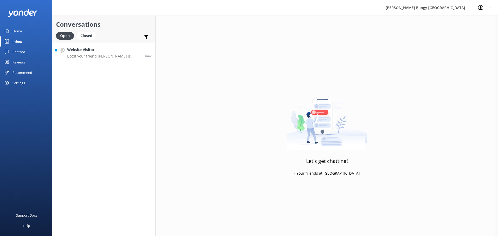
click at [136, 56] on p "Bot: If your friend [PERSON_NAME] is having trouble getting his photos or video…" at bounding box center [104, 56] width 74 height 5
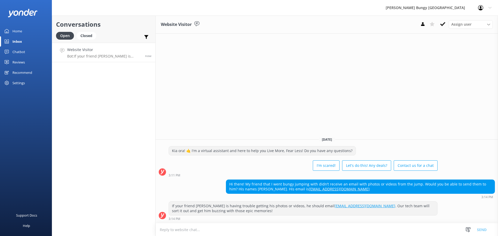
click at [433, 230] on textarea at bounding box center [327, 229] width 342 height 13
click at [422, 213] on div "If your friend [PERSON_NAME] is having trouble getting his photos or videos, he…" at bounding box center [303, 209] width 268 height 14
click at [191, 233] on textarea at bounding box center [327, 229] width 342 height 13
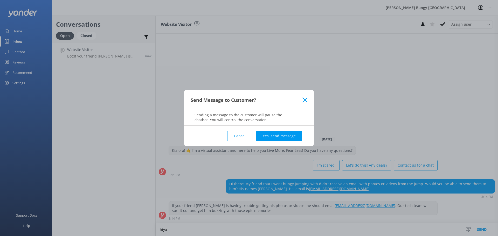
type textarea "hiya"
click at [279, 125] on div "Send Message to Customer? Sending a message to the customer will pause the chat…" at bounding box center [249, 108] width 130 height 36
click at [280, 133] on button "Yes, send message" at bounding box center [279, 136] width 46 height 10
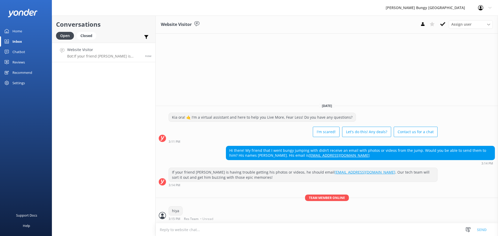
click at [255, 232] on textarea at bounding box center [327, 229] width 342 height 13
click at [151, 157] on div "Conversations Open Closed Important Assigned to me Unassigned Website Visitor B…" at bounding box center [104, 126] width 104 height 221
click at [99, 56] on p "Bot: If your friend [PERSON_NAME] is having trouble getting his photos or video…" at bounding box center [105, 56] width 76 height 5
click at [114, 102] on div "Conversations Open Closed Important Assigned to me Unassigned Website Visitor B…" at bounding box center [104, 126] width 104 height 221
click at [441, 24] on icon at bounding box center [442, 24] width 5 height 5
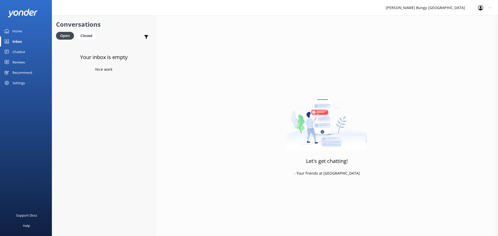
click at [99, 65] on div "Your inbox is empty Nice work" at bounding box center [103, 161] width 103 height 236
click at [106, 65] on div "Conversations Open Closed Important Assigned to me Unassigned Website Visitor B…" at bounding box center [104, 126] width 104 height 221
click at [113, 59] on link "Website Visitor Bot: You can definitely park at the [GEOGRAPHIC_DATA] (1693 [GE…" at bounding box center [103, 52] width 103 height 19
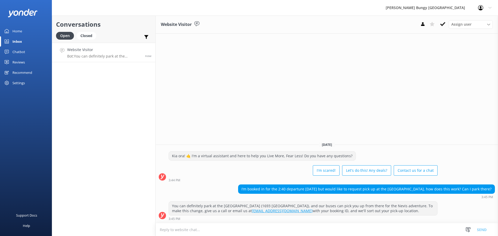
click at [367, 236] on textarea at bounding box center [327, 229] width 342 height 13
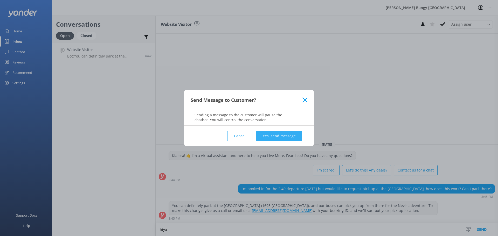
type textarea "hiya"
click at [287, 137] on button "Yes, send message" at bounding box center [279, 136] width 46 height 10
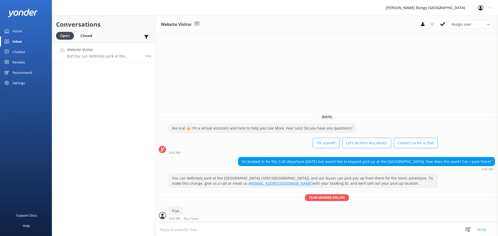
click at [296, 230] on textarea at bounding box center [327, 229] width 342 height 13
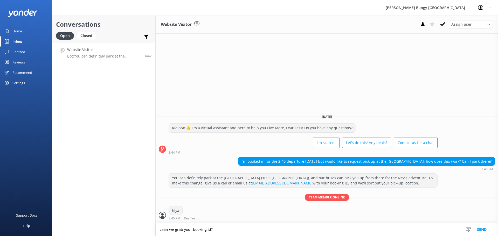
click at [165, 230] on textarea "caan we grab your booking id?" at bounding box center [327, 229] width 342 height 13
type textarea "can we grab your booking id?"
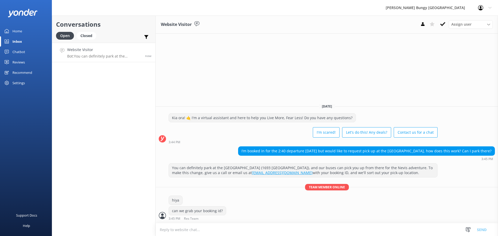
click at [296, 231] on textarea at bounding box center [327, 229] width 342 height 13
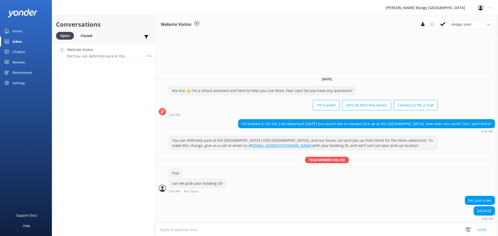
click at [485, 212] on div "2453035" at bounding box center [484, 211] width 21 height 9
click at [486, 212] on div "2453035" at bounding box center [484, 211] width 21 height 9
copy div "2453035"
click at [361, 229] on textarea at bounding box center [327, 229] width 342 height 13
type textarea "n"
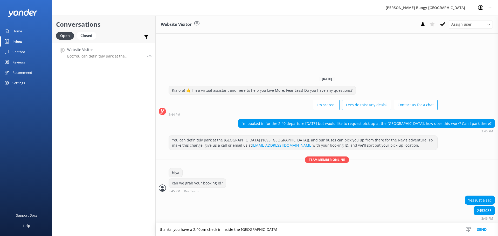
type textarea "thanks, you have a 2:40pm check in inside the [GEOGRAPHIC_DATA]"
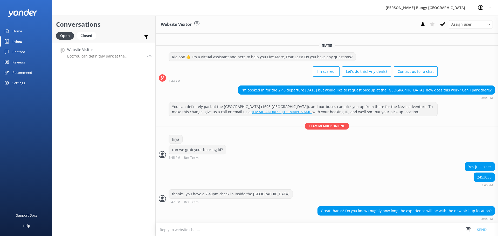
click at [296, 229] on textarea at bounding box center [327, 229] width 342 height 13
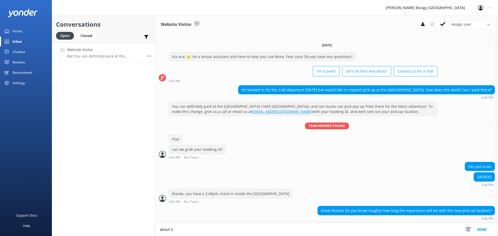
click at [210, 232] on textarea "about 2" at bounding box center [327, 229] width 342 height 13
type textarea "about 2.5-3hrs in total"
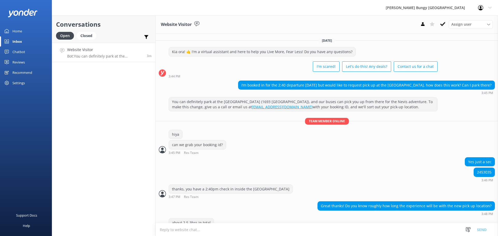
scroll to position [12, 0]
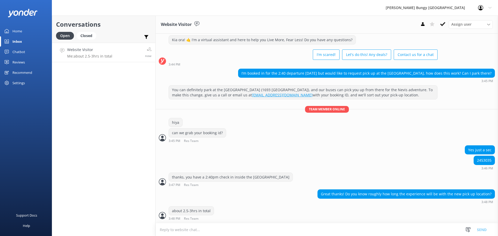
scroll to position [29, 0]
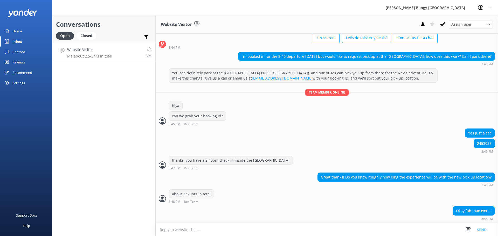
click at [89, 111] on div "Conversations Open Closed Important Assigned to me Unassigned Website Visitor M…" at bounding box center [104, 126] width 104 height 221
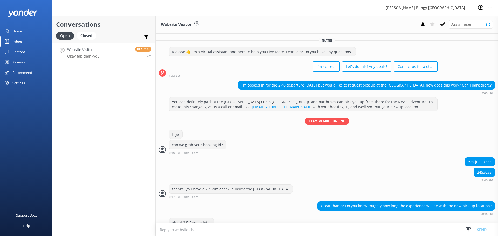
scroll to position [29, 0]
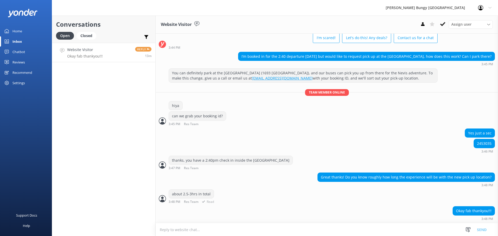
click at [197, 198] on div "about 2.5-3hrs in total" at bounding box center [191, 194] width 45 height 9
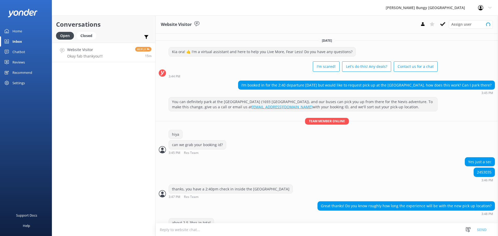
scroll to position [29, 0]
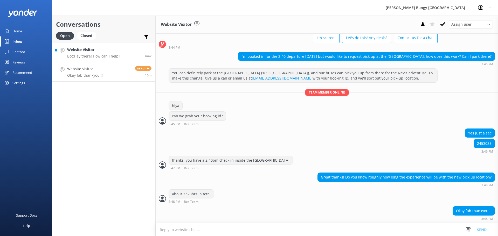
click at [121, 58] on link "Website Visitor Bot: Hey there! How can I help? now" at bounding box center [103, 52] width 103 height 19
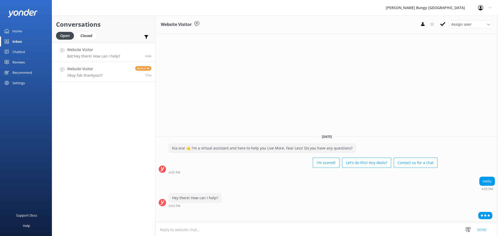
click at [119, 75] on link "Website Visitor Okay fab thankyou!!! Reply 17m" at bounding box center [103, 71] width 103 height 19
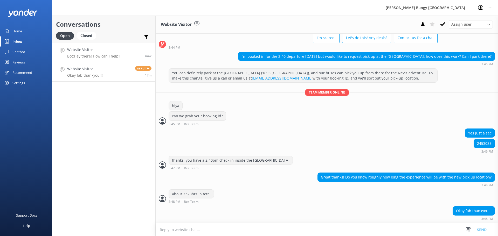
scroll to position [29, 0]
click at [92, 52] on h4 "Website Visitor" at bounding box center [93, 50] width 53 height 6
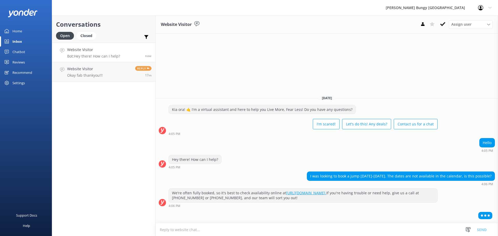
click at [361, 230] on textarea at bounding box center [327, 229] width 342 height 13
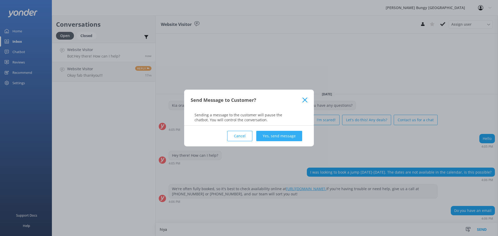
type textarea "hiya"
click at [268, 129] on div "Cancel Yes, send message" at bounding box center [249, 136] width 117 height 21
click at [268, 133] on button "Yes, send message" at bounding box center [279, 136] width 46 height 10
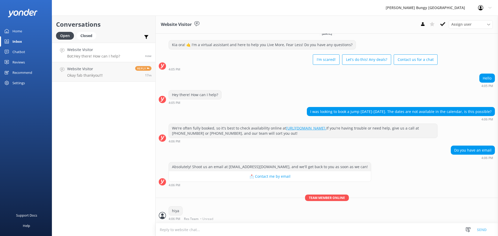
scroll to position [1, 0]
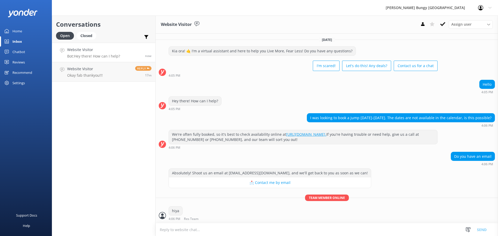
click at [233, 233] on textarea at bounding box center [327, 229] width 342 height 13
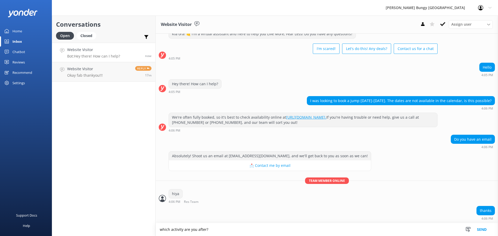
type textarea "which activity are you after?"
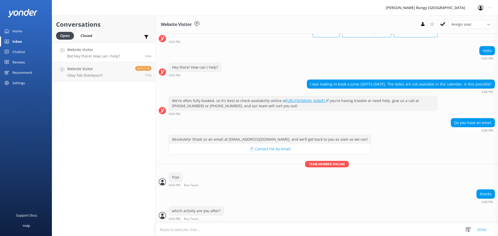
scroll to position [47, 0]
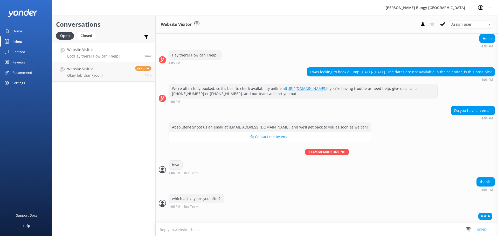
click at [193, 224] on textarea at bounding box center [327, 229] width 342 height 13
click at [423, 26] on use at bounding box center [422, 24] width 3 height 4
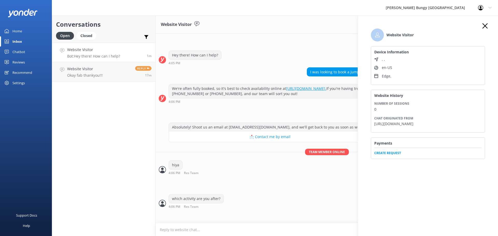
click at [487, 26] on icon "button" at bounding box center [484, 25] width 5 height 5
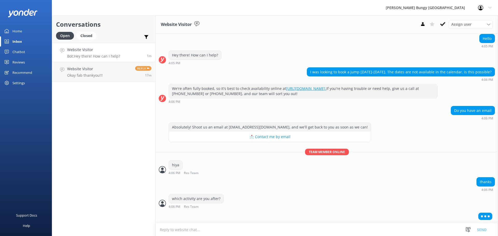
click at [214, 229] on textarea at bounding box center [327, 229] width 342 height 13
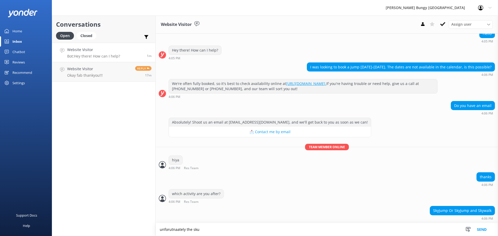
scroll to position [64, 0]
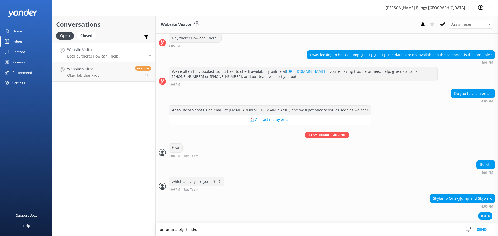
click at [253, 232] on textarea "unfortunately the sku" at bounding box center [327, 229] width 342 height 13
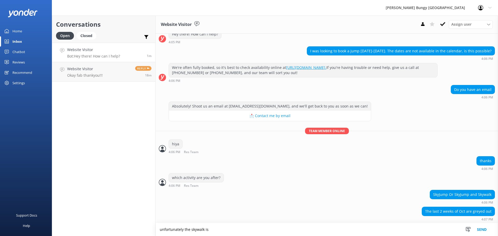
scroll to position [68, 0]
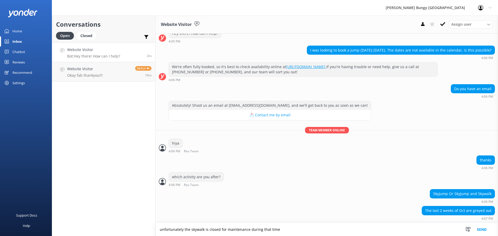
click at [201, 229] on textarea "unfortunately the skywalk is closed for maintenance during that time" at bounding box center [327, 229] width 342 height 13
click at [304, 230] on textarea "unfortunately the skyjump is closed for maintenance during that time" at bounding box center [327, 229] width 342 height 13
type textarea "unfortunately the skyjump is closed for maintenance during that time"
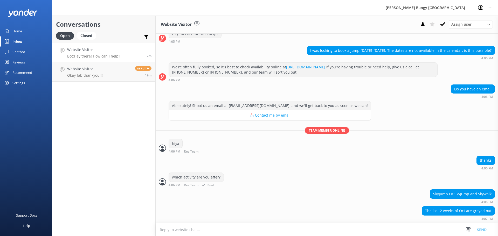
scroll to position [85, 0]
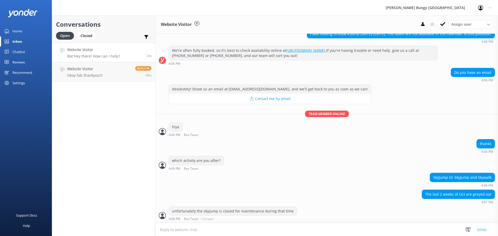
click at [232, 219] on div "4:08 PM Res Team • Unread" at bounding box center [233, 219] width 128 height 4
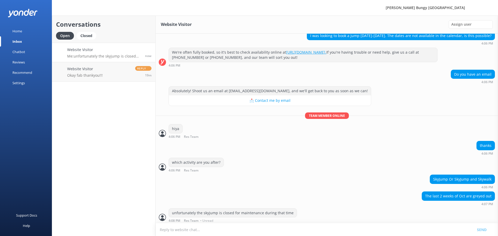
scroll to position [85, 0]
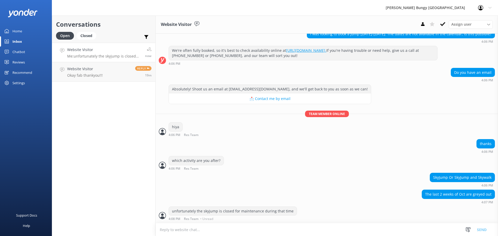
click at [376, 208] on div "unfortunately the skyjump is closed for maintenance during that time 4:08 PM Re…" at bounding box center [327, 214] width 342 height 14
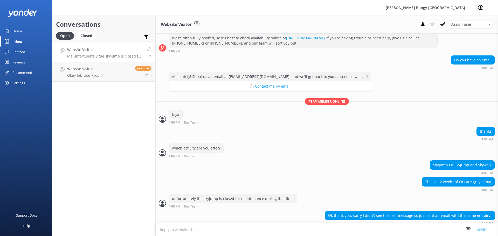
scroll to position [114, 0]
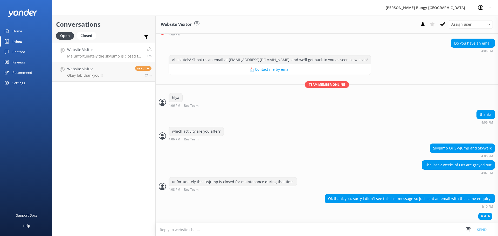
click at [360, 234] on textarea at bounding box center [327, 229] width 342 height 13
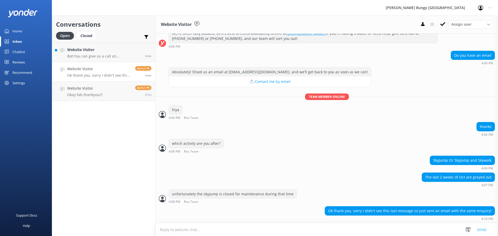
scroll to position [112, 0]
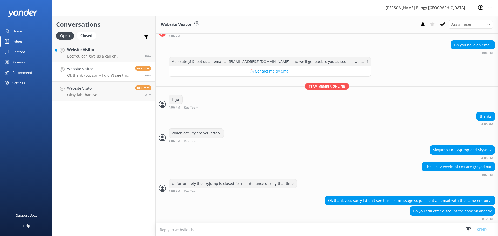
click at [360, 230] on textarea at bounding box center [327, 229] width 342 height 13
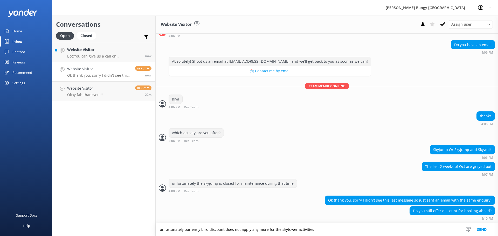
click at [333, 228] on textarea "unfortunately our early bird discount does not apply any more for the skytower …" at bounding box center [327, 229] width 342 height 13
type textarea "unfortunately our early bird discount does not apply any more for the skytower …"
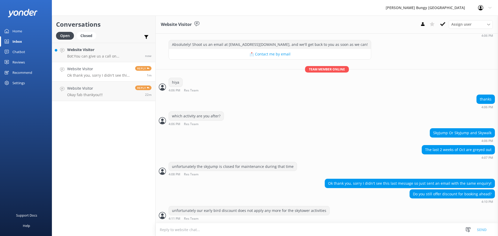
scroll to position [142, 0]
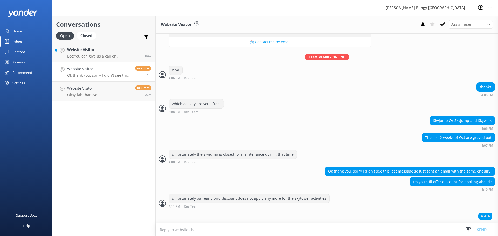
drag, startPoint x: 242, startPoint y: 217, endPoint x: 244, endPoint y: 211, distance: 6.6
click at [244, 211] on div at bounding box center [327, 217] width 342 height 13
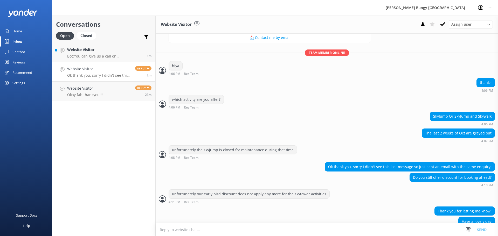
scroll to position [157, 0]
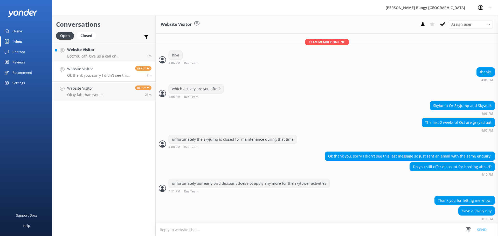
click at [314, 214] on div "Have a lovely day 4:11 PM" at bounding box center [327, 213] width 342 height 14
click at [115, 52] on h4 "Website Visitor" at bounding box center [105, 50] width 76 height 6
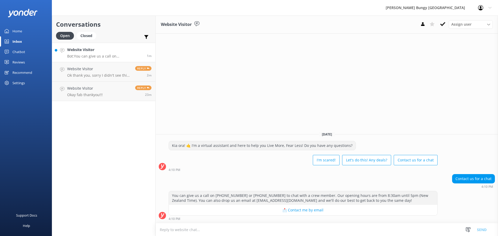
click at [271, 228] on textarea at bounding box center [327, 229] width 342 height 13
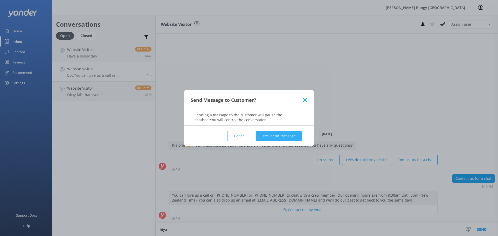
type textarea "hiya"
click at [276, 134] on button "Yes, send message" at bounding box center [279, 136] width 46 height 10
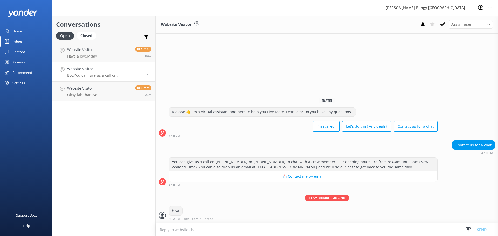
click at [246, 228] on textarea at bounding box center [327, 229] width 342 height 13
type textarea "how can we help?"
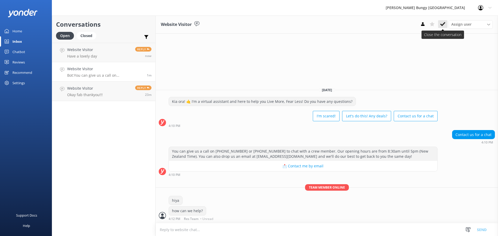
click at [445, 28] on button at bounding box center [442, 24] width 9 height 8
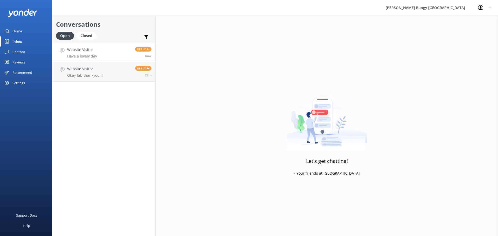
click at [107, 53] on link "Website Visitor Have a lovely day Reply now" at bounding box center [103, 52] width 103 height 19
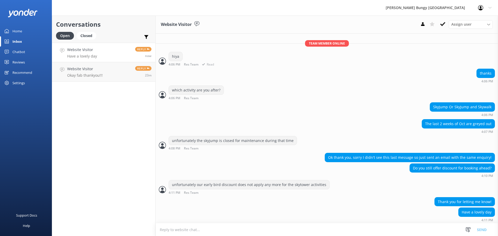
scroll to position [157, 0]
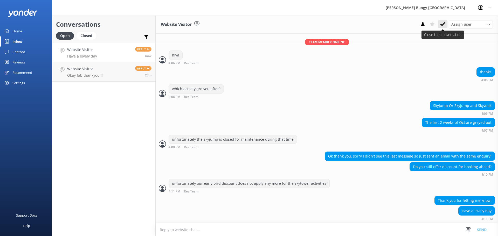
click at [440, 21] on button at bounding box center [442, 24] width 9 height 8
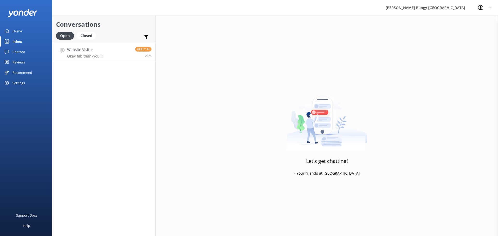
click at [132, 57] on div "Reply 23m" at bounding box center [141, 52] width 20 height 11
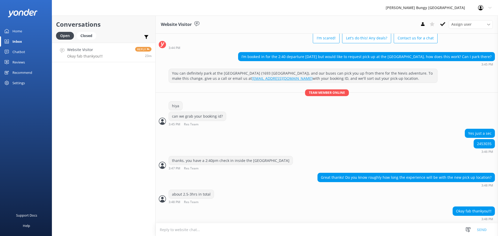
scroll to position [29, 0]
click at [441, 24] on use at bounding box center [442, 24] width 5 height 4
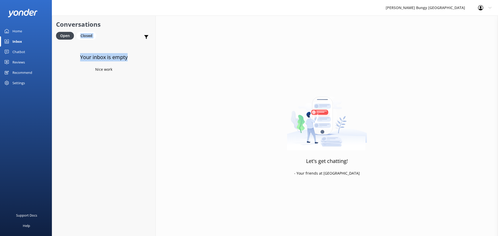
drag, startPoint x: 141, startPoint y: 80, endPoint x: 74, endPoint y: 33, distance: 81.8
click at [74, 33] on div "Conversations Open Closed Important Assigned to me Unassigned Your inbox is emp…" at bounding box center [104, 126] width 104 height 221
click at [67, 65] on div "Your inbox is empty Nice work" at bounding box center [103, 161] width 103 height 236
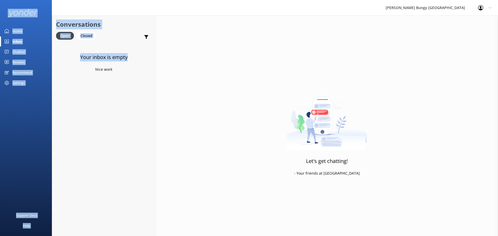
drag, startPoint x: 131, startPoint y: 64, endPoint x: 1, endPoint y: 2, distance: 144.0
click at [1, 16] on div "[PERSON_NAME] Bungy New Zealand Profile Settings Logout Home Inbox Chatbot Cont…" at bounding box center [249, 126] width 498 height 221
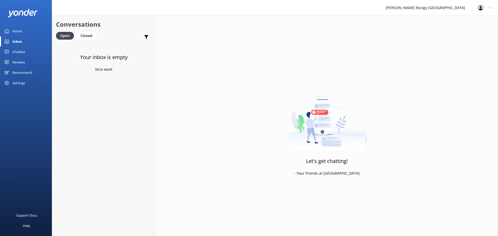
drag, startPoint x: 128, startPoint y: 113, endPoint x: 124, endPoint y: 113, distance: 3.9
click at [124, 113] on div "Your inbox is empty Nice work" at bounding box center [103, 161] width 103 height 236
click at [93, 54] on h3 "Your inbox is empty" at bounding box center [103, 57] width 47 height 8
click at [327, 202] on div "Let's get chatting! - Your friends at [GEOGRAPHIC_DATA]" at bounding box center [327, 134] width 342 height 236
click at [145, 214] on div "Your inbox is empty Nice work" at bounding box center [103, 161] width 103 height 236
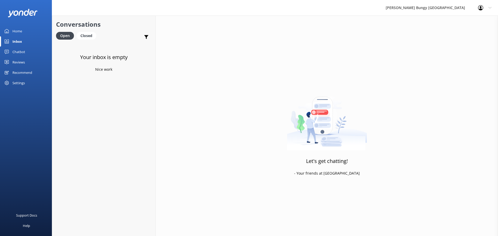
click at [294, 193] on div "Let's get chatting! - Your friends at [GEOGRAPHIC_DATA]" at bounding box center [327, 134] width 342 height 236
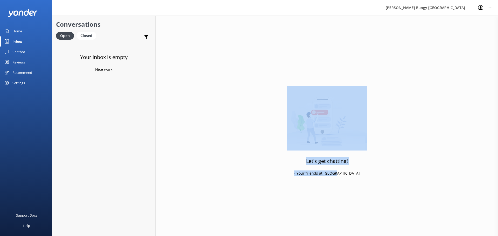
drag, startPoint x: 359, startPoint y: 174, endPoint x: 263, endPoint y: 106, distance: 117.1
click at [263, 106] on div "Let's get chatting! - Your friends at [GEOGRAPHIC_DATA]" at bounding box center [327, 134] width 342 height 236
click at [177, 123] on div "Let's get chatting! - Your friends at [GEOGRAPHIC_DATA]" at bounding box center [327, 134] width 342 height 236
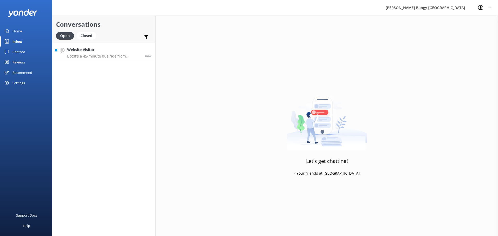
click at [123, 60] on link "Website Visitor Bot: It's a 45-minute bus ride from Queenstown to the Nevis loc…" at bounding box center [103, 52] width 103 height 19
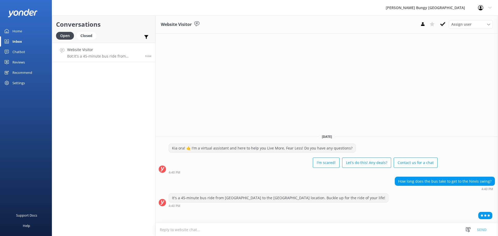
click at [383, 226] on textarea at bounding box center [327, 229] width 342 height 13
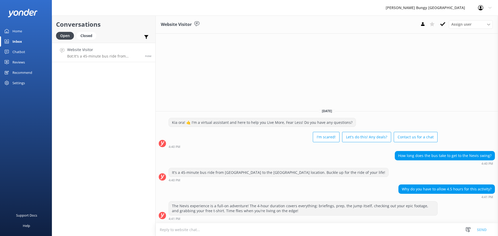
click at [393, 228] on textarea at bounding box center [327, 229] width 342 height 13
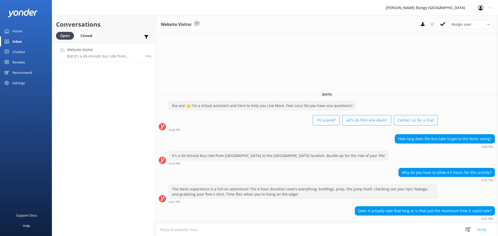
click at [333, 225] on textarea at bounding box center [327, 229] width 342 height 13
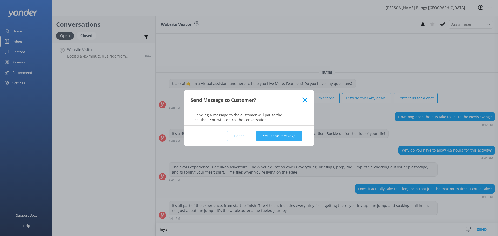
type textarea "hiya"
click at [270, 138] on button "Yes, send message" at bounding box center [279, 136] width 46 height 10
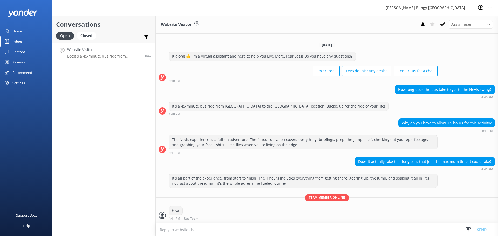
click at [246, 226] on textarea at bounding box center [327, 229] width 342 height 13
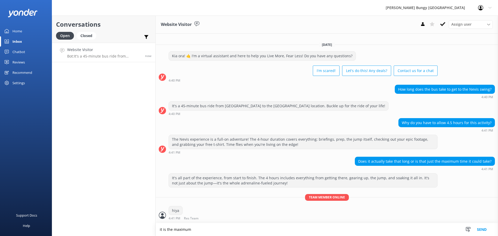
type textarea "it is the maximum"
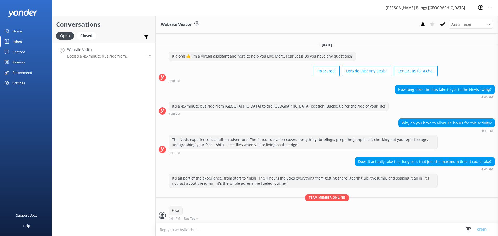
scroll to position [6, 0]
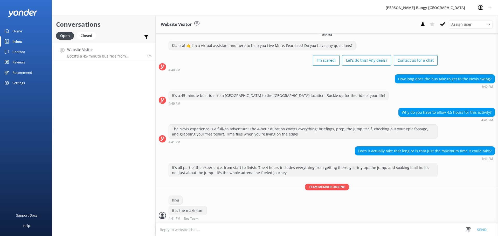
click at [250, 229] on textarea at bounding box center [327, 229] width 342 height 13
type textarea "could be less, around 3hrs"
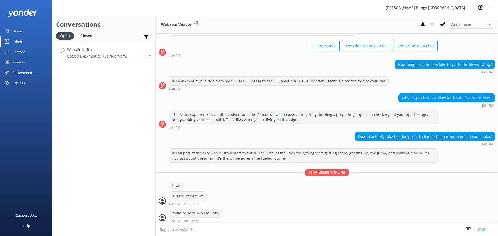
scroll to position [23, 0]
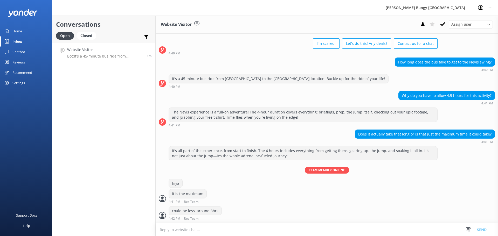
click at [127, 172] on div "Conversations Open Closed Important Assigned to me Unassigned Website Visitor B…" at bounding box center [104, 126] width 104 height 221
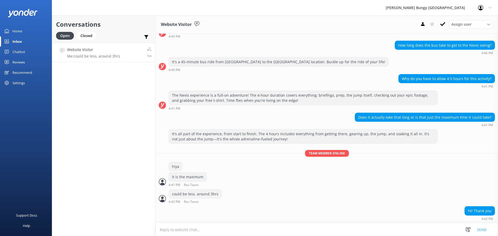
scroll to position [57, 0]
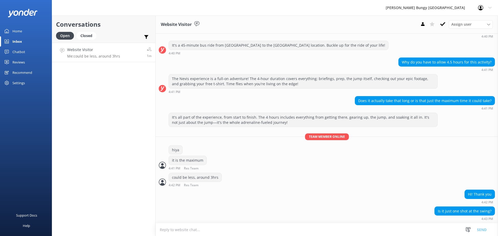
click at [143, 199] on div "Conversations Open Closed Important Assigned to me Unassigned Website Visitor M…" at bounding box center [104, 126] width 104 height 221
click at [124, 113] on div "Conversations Open Closed Important Assigned to me Unassigned Website Visitor M…" at bounding box center [104, 126] width 104 height 221
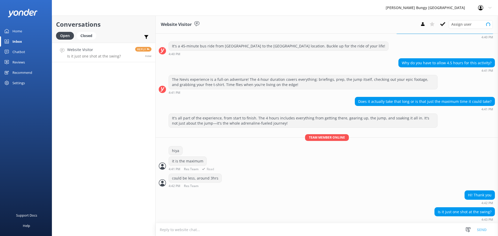
scroll to position [57, 0]
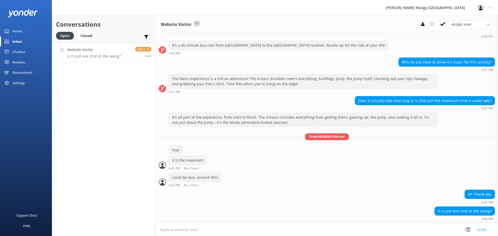
click at [442, 225] on textarea at bounding box center [327, 229] width 342 height 13
type textarea "yes"
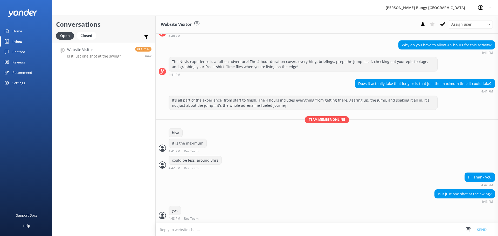
click at [379, 229] on textarea at bounding box center [327, 229] width 342 height 13
type textarea "y"
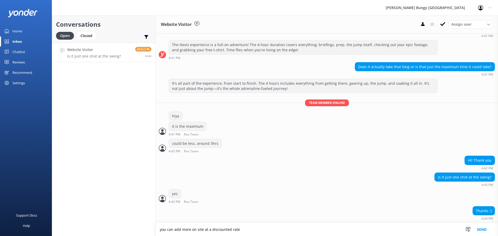
type textarea "you can add more on site at a discounted rate"
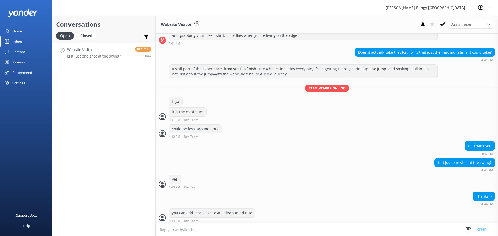
scroll to position [107, 0]
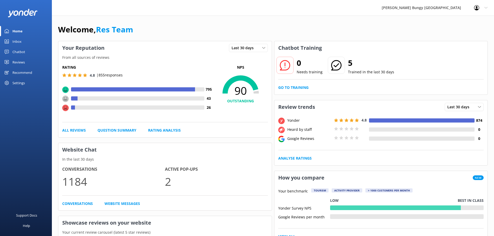
click at [20, 41] on div "Inbox" at bounding box center [16, 41] width 9 height 10
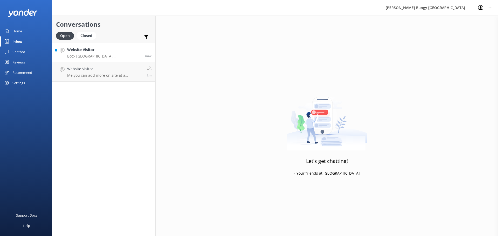
click at [104, 57] on p "Bot: - Auckland Skywalk, Skyjump, Bridge Climb, and Bridge Bungy: Open 10am to …" at bounding box center [104, 56] width 74 height 5
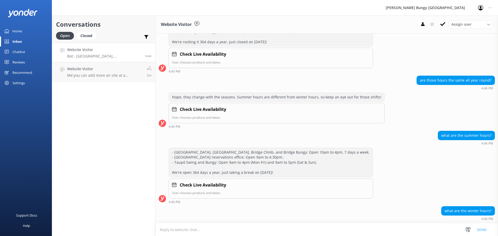
scroll to position [151, 0]
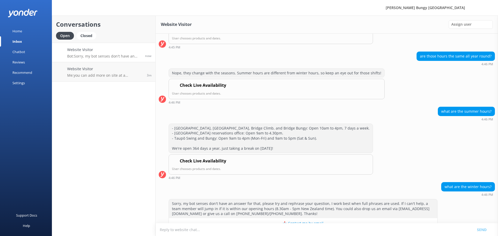
scroll to position [151, 0]
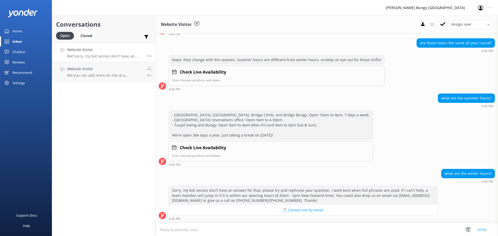
click at [259, 183] on div "what are the winter hours? 4:46 PM" at bounding box center [327, 176] width 342 height 14
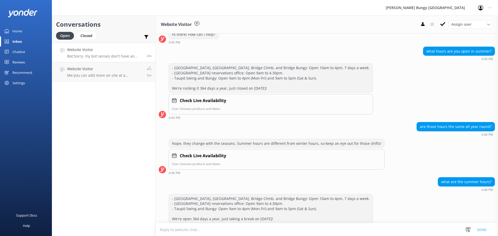
scroll to position [0, 0]
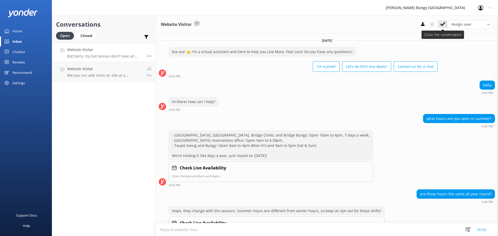
click at [442, 23] on icon at bounding box center [442, 24] width 5 height 5
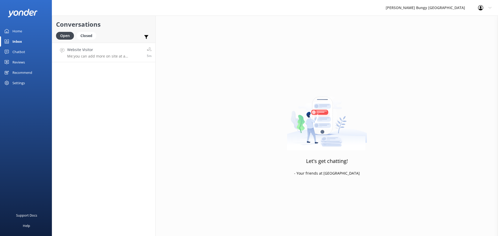
click at [94, 57] on p "Me: you can add more on site at a discounted rate" at bounding box center [105, 56] width 76 height 5
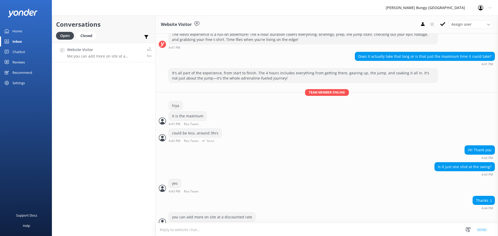
scroll to position [107, 0]
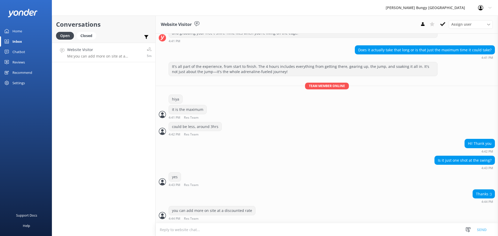
click at [91, 176] on div "Conversations Open Closed Important Assigned to me Unassigned Website Visitor M…" at bounding box center [104, 126] width 104 height 221
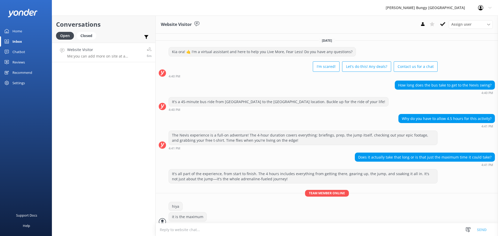
scroll to position [107, 0]
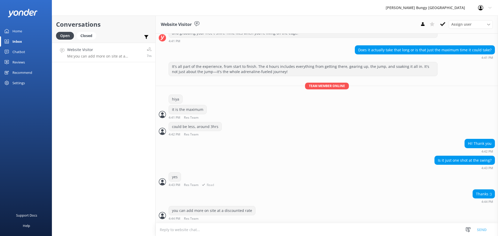
click at [285, 180] on div "yes 4:43 PM Res Team Read" at bounding box center [327, 179] width 342 height 14
click at [344, 117] on div "it is the maximum 4:41 PM Res Team Read" at bounding box center [327, 112] width 342 height 14
click at [443, 22] on icon at bounding box center [442, 24] width 5 height 5
